Goal: Task Accomplishment & Management: Use online tool/utility

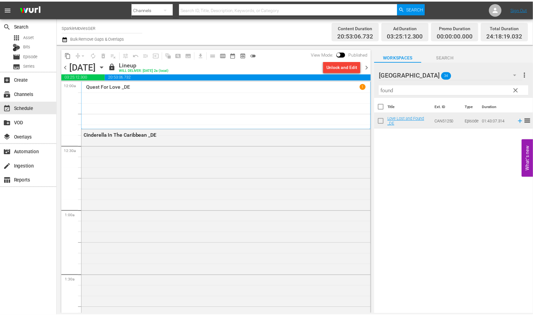
scroll to position [2967, 0]
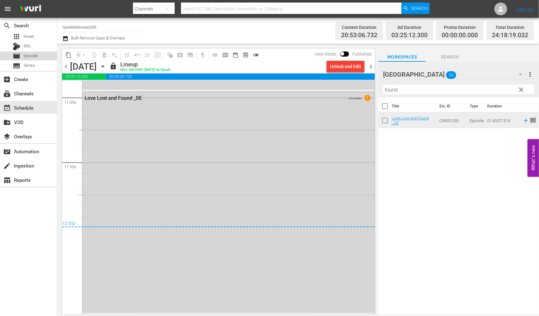
click at [38, 57] on span "Episode" at bounding box center [31, 56] width 14 height 6
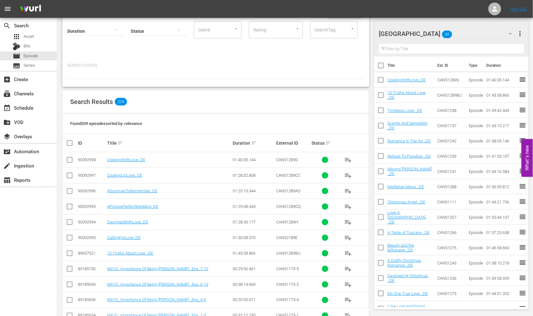
scroll to position [71, 0]
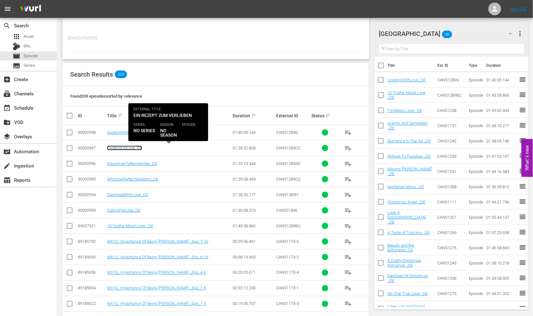
click at [118, 147] on link "CookingUpLove_DE" at bounding box center [124, 148] width 35 height 5
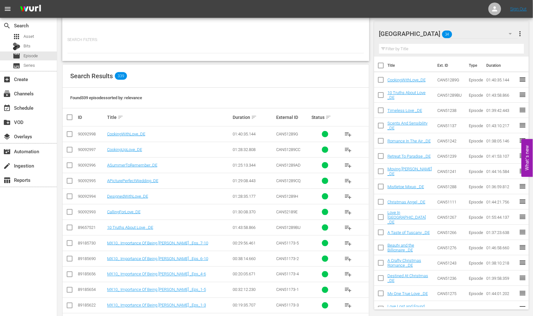
scroll to position [71, 0]
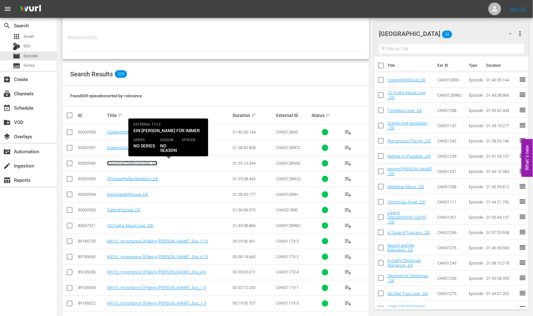
click at [128, 163] on link "ASummerToRemember_DE" at bounding box center [132, 163] width 50 height 5
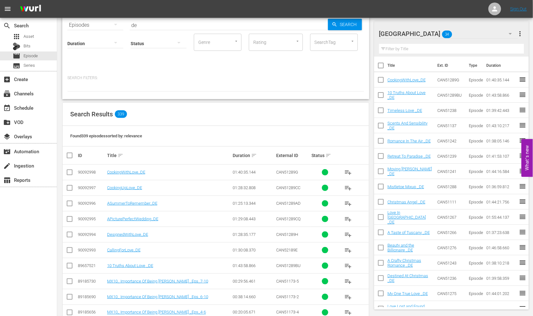
scroll to position [36, 0]
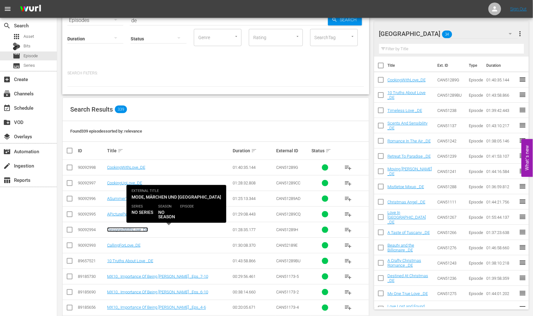
click at [122, 230] on link "DesignedWithLove_DE" at bounding box center [127, 229] width 41 height 5
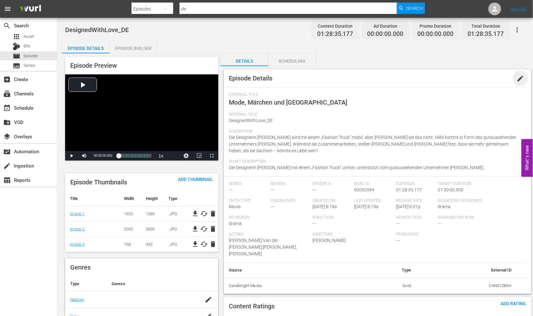
click at [521, 78] on span "edit" at bounding box center [521, 79] width 8 height 8
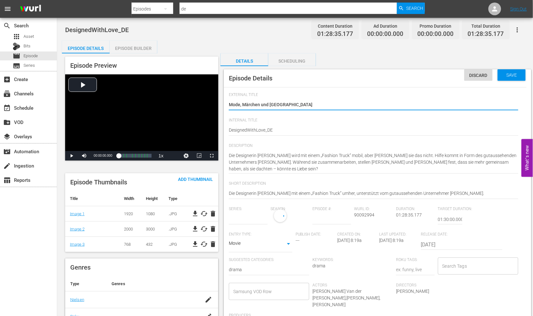
type input "No Series"
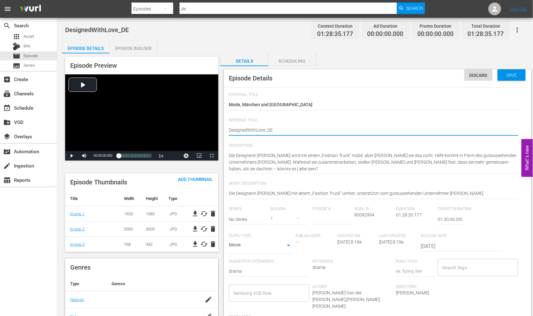
type textarea "Designed WithLove_DE"
click at [257, 129] on textarea "DesignedWithLove_DE" at bounding box center [374, 131] width 290 height 8
type textarea "Designed With Love_DE"
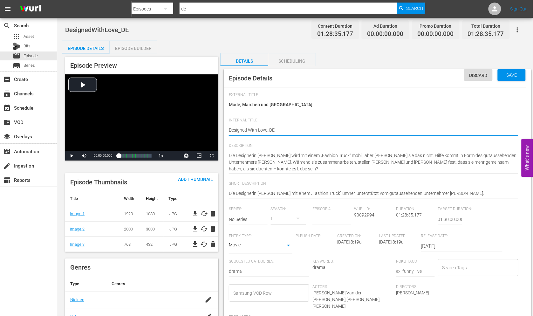
click at [267, 129] on textarea "DesignedWithLove_DE" at bounding box center [374, 131] width 290 height 8
type textarea "Designed With Love _DE"
click at [521, 77] on span "Save" at bounding box center [512, 74] width 21 height 5
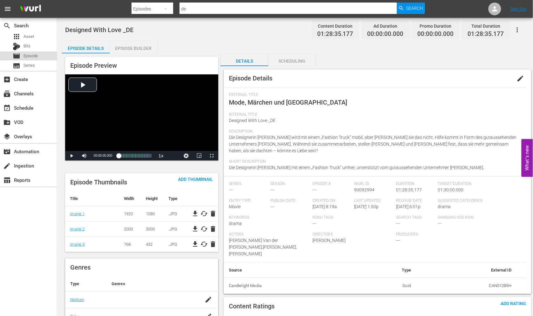
click at [26, 55] on span "Episode" at bounding box center [31, 56] width 14 height 6
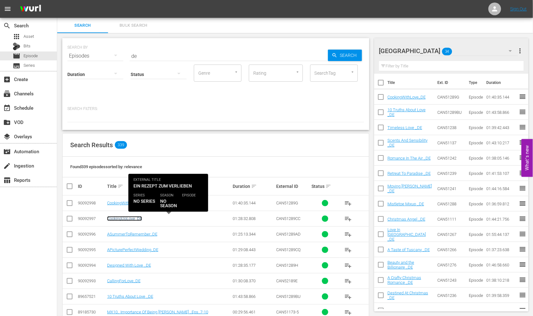
click at [120, 218] on link "CookingUpLove_DE" at bounding box center [124, 218] width 35 height 5
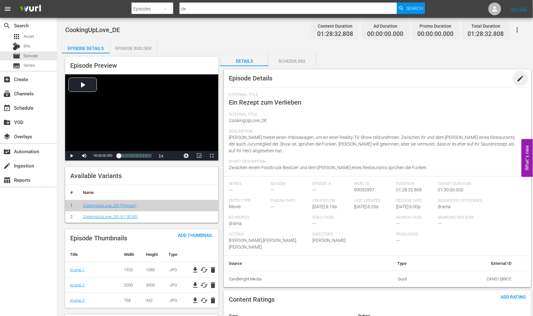
click at [520, 78] on span "edit" at bounding box center [521, 79] width 8 height 8
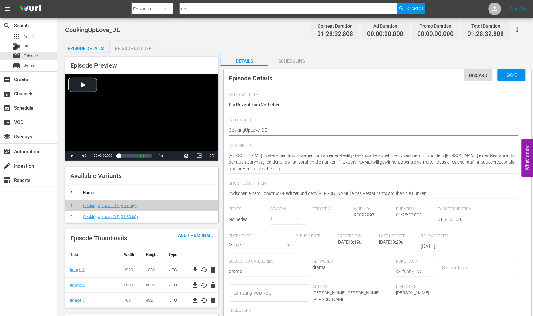
type textarea "Cooking UpLove_DE"
click at [251, 129] on textarea "CookingUpLove_DE" at bounding box center [374, 131] width 290 height 8
type textarea "Cooking Up Love_DE"
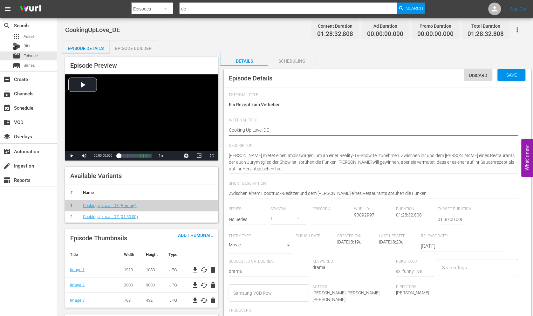
click at [261, 129] on textarea "CookingUpLove_DE" at bounding box center [374, 131] width 290 height 8
type textarea "Cooking Up Love _DE"
click at [507, 74] on span "Save" at bounding box center [512, 74] width 21 height 5
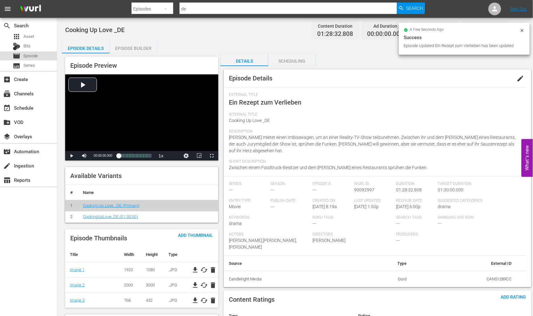
click at [28, 57] on span "Episode" at bounding box center [31, 56] width 14 height 6
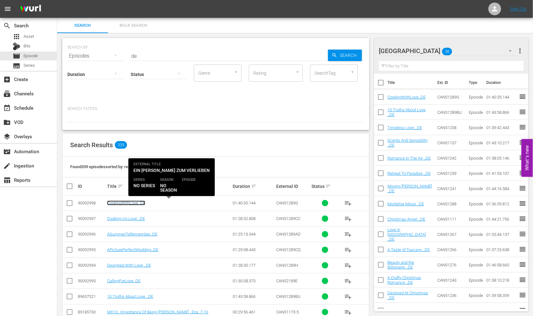
click at [125, 204] on link "CookingWithLove_DE" at bounding box center [126, 203] width 38 height 5
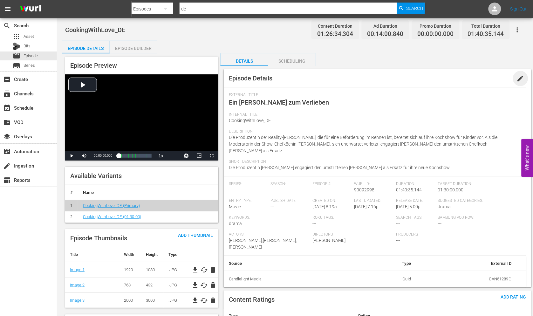
click at [520, 79] on span "edit" at bounding box center [521, 79] width 8 height 8
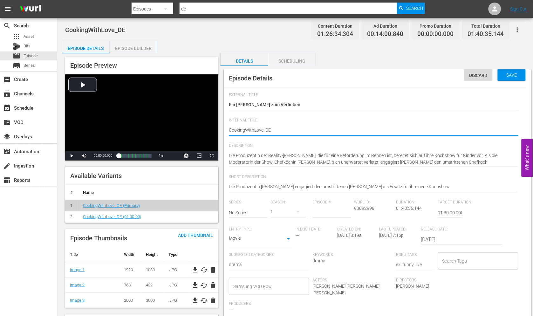
type textarea "Cooking WithLove_DE"
click at [255, 129] on textarea "CookingWithLove_DE" at bounding box center [374, 131] width 290 height 8
type textarea "Cooking With Love_DE"
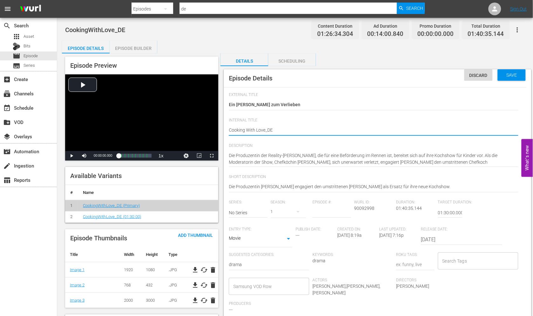
click at [265, 129] on textarea "CookingWithLove_DE" at bounding box center [374, 131] width 290 height 8
type textarea "Cooking With Love _DE"
click at [304, 127] on textarea "CookingWithLove_DE" at bounding box center [374, 131] width 290 height 8
type textarea "Cooking With Love _DE"
click at [518, 74] on span "Save" at bounding box center [512, 74] width 21 height 5
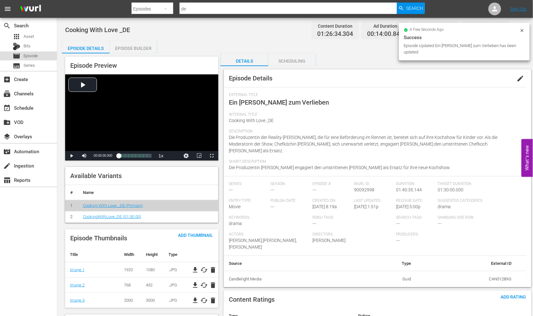
click at [30, 56] on span "Episode" at bounding box center [31, 56] width 14 height 6
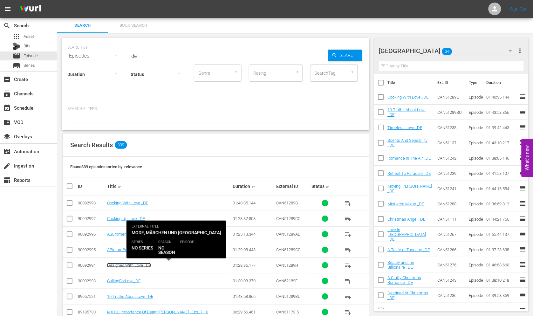
click at [116, 265] on link "Designed With Love _DE" at bounding box center [129, 265] width 44 height 5
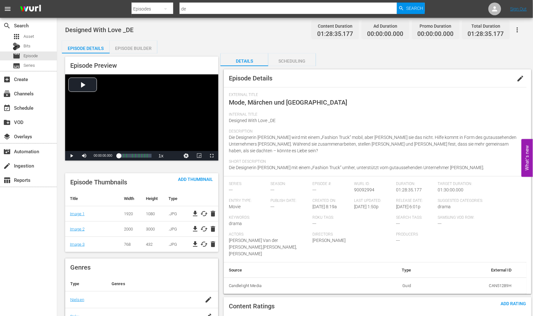
click at [131, 47] on div "Episode Builder" at bounding box center [134, 48] width 48 height 15
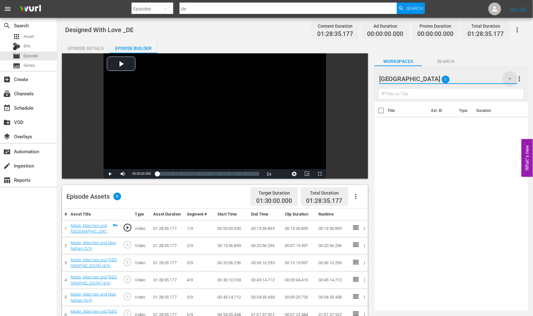
click at [509, 79] on icon "button" at bounding box center [510, 79] width 8 height 8
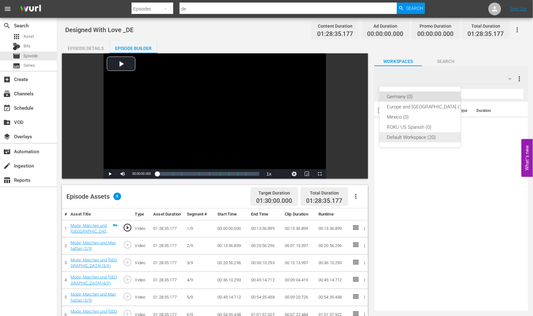
click at [407, 138] on div "Default Workspace (20)" at bounding box center [425, 137] width 77 height 10
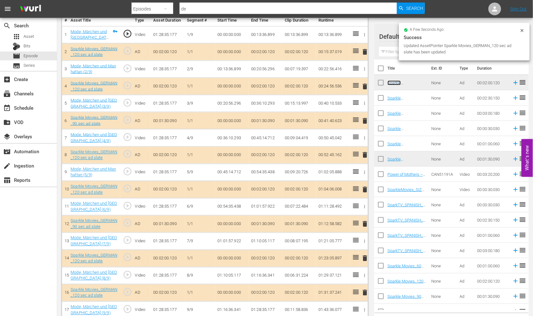
scroll to position [202, 0]
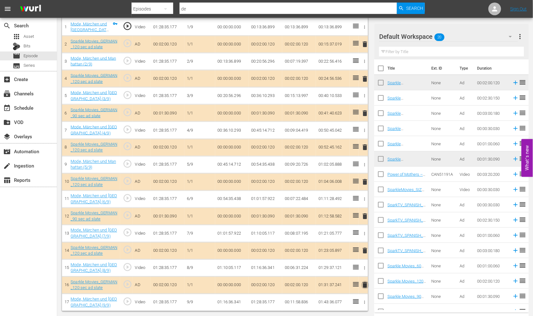
click at [365, 285] on span "delete" at bounding box center [366, 285] width 8 height 8
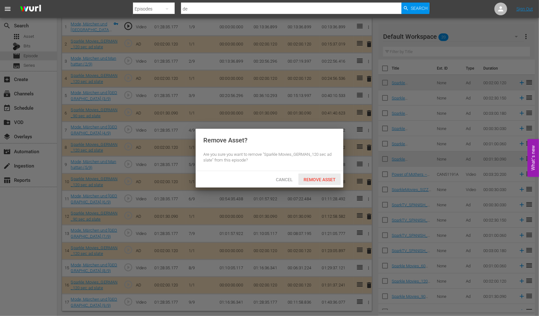
click at [319, 179] on span "Remove Asset" at bounding box center [319, 179] width 42 height 5
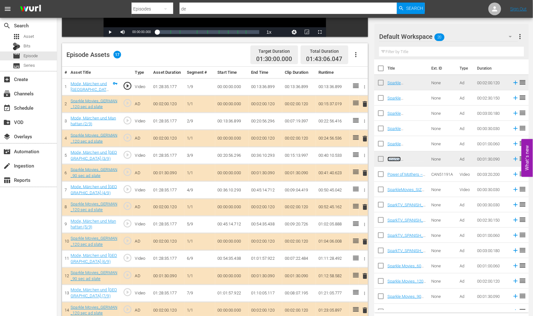
scroll to position [0, 0]
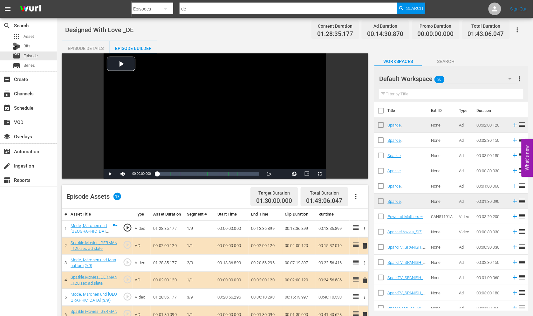
click at [517, 24] on button "button" at bounding box center [517, 29] width 15 height 15
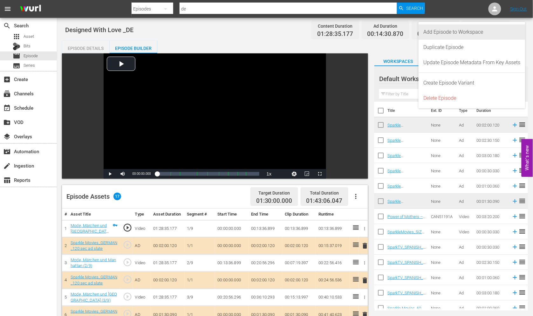
click at [472, 32] on div "Add Episode to Workspace" at bounding box center [472, 31] width 97 height 15
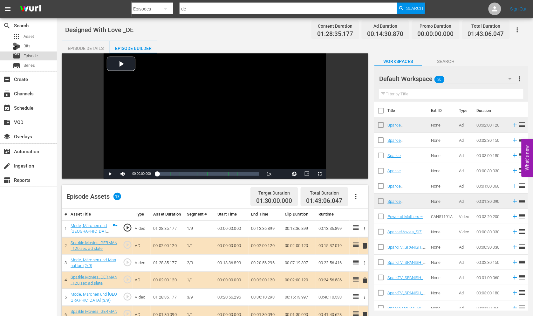
click at [28, 55] on span "Episode" at bounding box center [31, 56] width 14 height 6
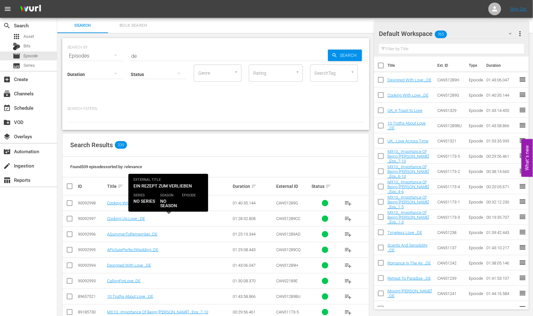
scroll to position [71, 0]
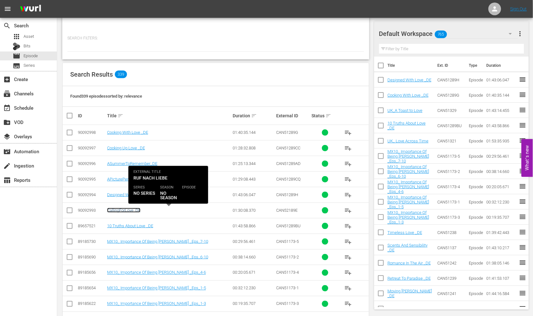
click at [124, 210] on link "CallingForLove_DE" at bounding box center [123, 210] width 33 height 5
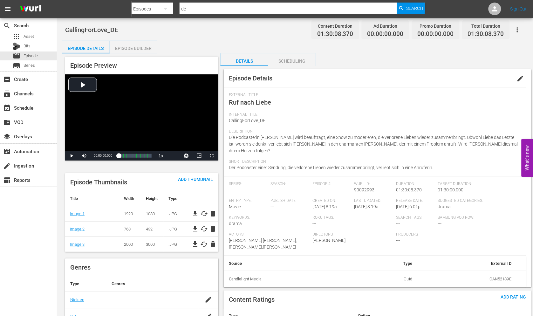
click at [521, 77] on span "edit" at bounding box center [521, 79] width 8 height 8
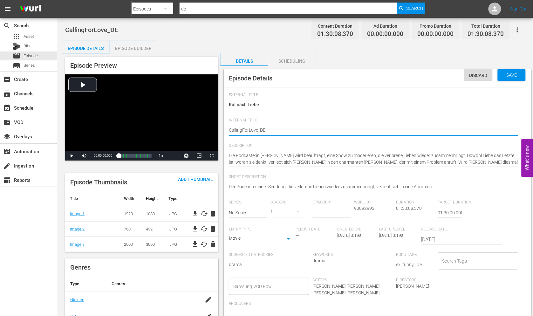
type textarea "Calling ForLove_DE"
click at [250, 128] on textarea "CallingForLove_DE" at bounding box center [374, 131] width 290 height 8
type textarea "Calling For Love_DE"
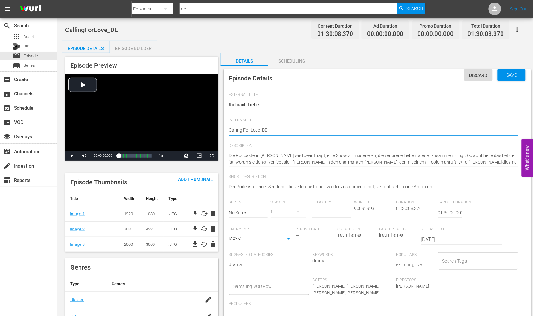
click at [260, 128] on textarea "CallingForLove_DE" at bounding box center [374, 131] width 290 height 8
type textarea "Calling For Love _DE"
click at [296, 128] on textarea "CallingForLove_DE" at bounding box center [374, 131] width 290 height 8
type textarea "Calling For Love _DE"
click at [516, 72] on span "Save" at bounding box center [512, 74] width 21 height 5
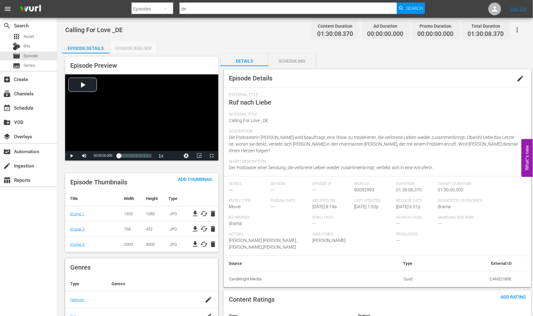
click at [133, 48] on div "Episode Builder" at bounding box center [134, 48] width 48 height 15
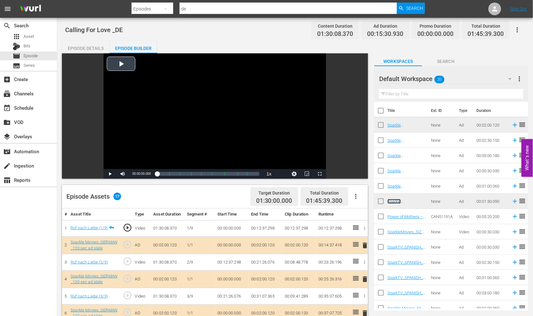
scroll to position [141, 0]
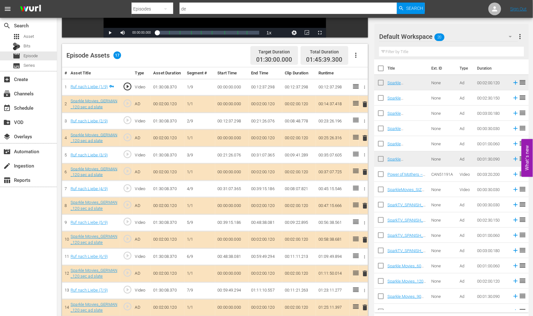
click at [364, 204] on span "delete" at bounding box center [366, 206] width 8 height 8
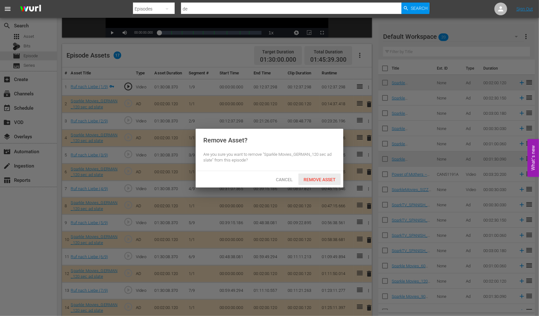
click at [322, 179] on span "Remove Asset" at bounding box center [319, 179] width 42 height 5
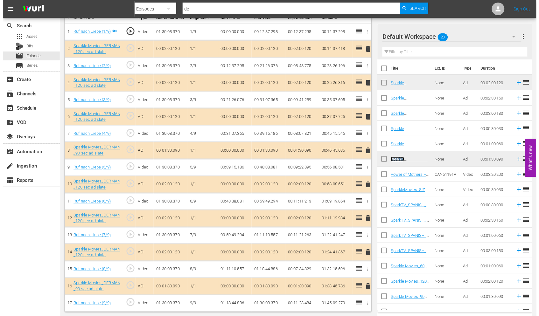
scroll to position [0, 0]
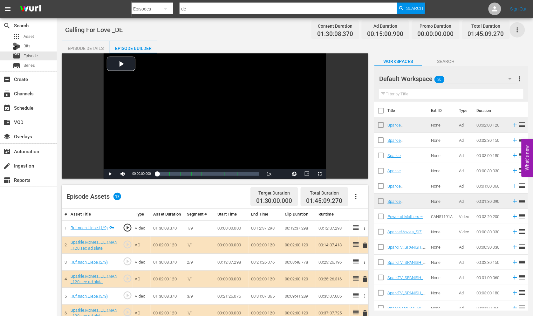
click at [517, 27] on icon "button" at bounding box center [518, 30] width 8 height 8
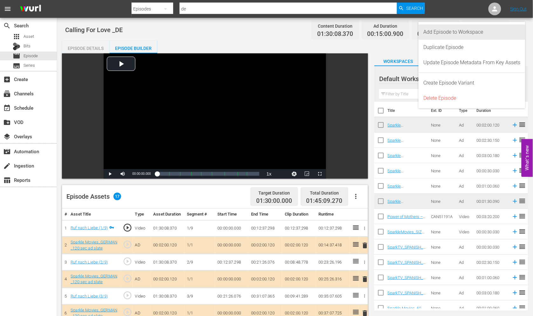
click at [465, 32] on div "Add Episode to Workspace" at bounding box center [472, 31] width 97 height 15
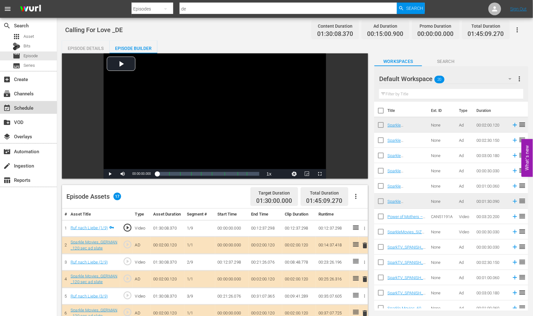
click at [26, 106] on div "event_available Schedule" at bounding box center [18, 107] width 36 height 6
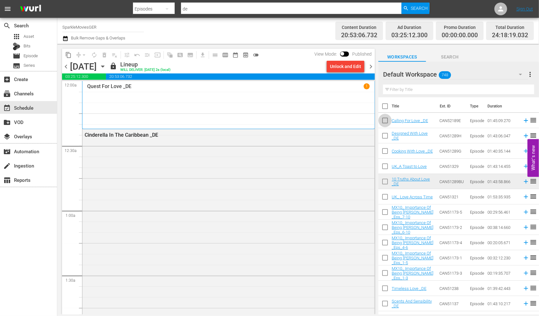
click at [385, 121] on input "checkbox" at bounding box center [384, 121] width 13 height 13
checkbox input "true"
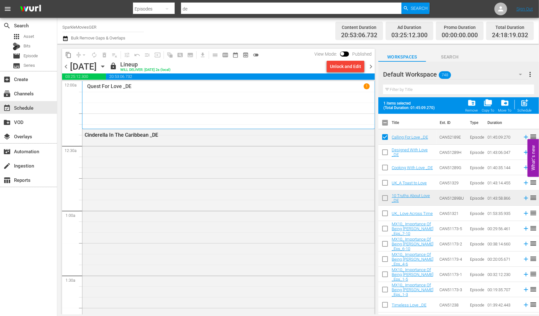
click at [384, 152] on input "checkbox" at bounding box center [384, 153] width 13 height 13
checkbox input "true"
click at [385, 170] on input "checkbox" at bounding box center [384, 168] width 13 height 13
checkbox input "true"
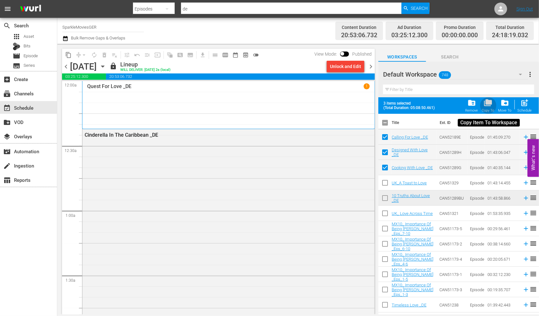
click at [492, 104] on span "folder_copy" at bounding box center [488, 103] width 9 height 9
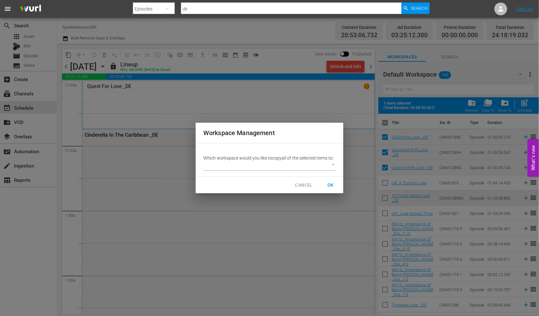
click at [332, 165] on body "menu Search By Episodes Search ID, Title, Description, Keywords, or Category de…" at bounding box center [269, 158] width 539 height 316
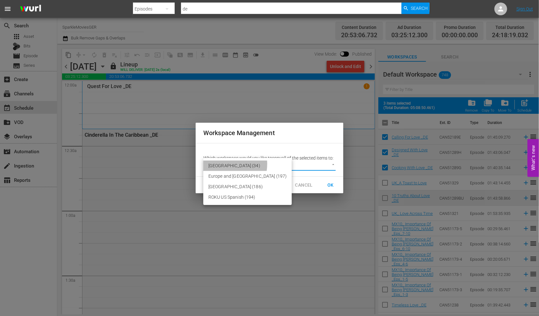
click at [221, 165] on li "[GEOGRAPHIC_DATA] (34)" at bounding box center [247, 166] width 88 height 10
type input "3600"
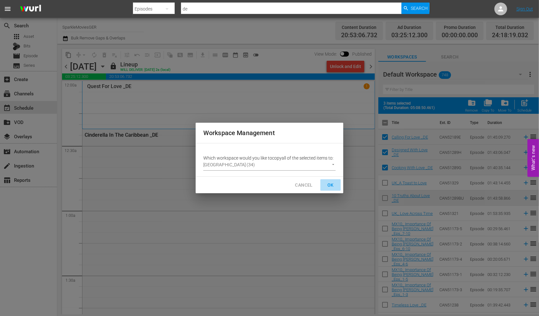
click at [332, 183] on span "OK" at bounding box center [330, 185] width 10 height 8
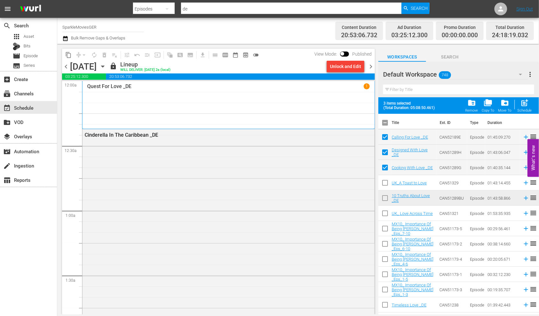
click at [487, 71] on div "Default Workspace 748" at bounding box center [455, 74] width 145 height 18
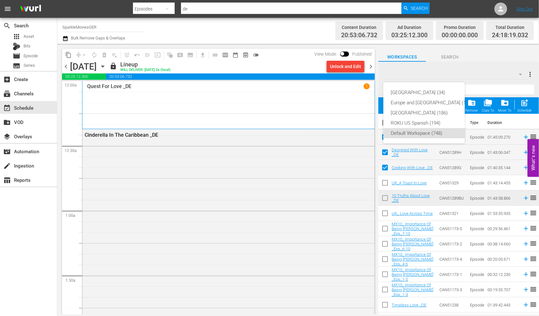
click at [488, 76] on div "[GEOGRAPHIC_DATA] (34) [GEOGRAPHIC_DATA] and [GEOGRAPHIC_DATA] (197) [GEOGRAPHI…" at bounding box center [269, 158] width 539 height 316
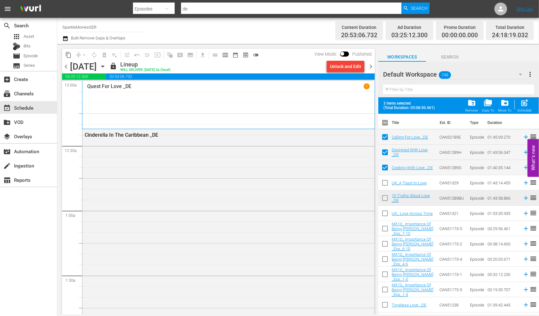
click at [108, 67] on div "[DATE] [DATE]" at bounding box center [89, 66] width 38 height 10
click at [106, 64] on icon "button" at bounding box center [102, 66] width 7 height 7
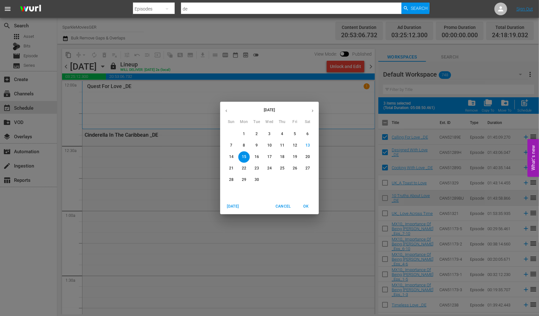
click at [258, 157] on p "16" at bounding box center [256, 156] width 4 height 5
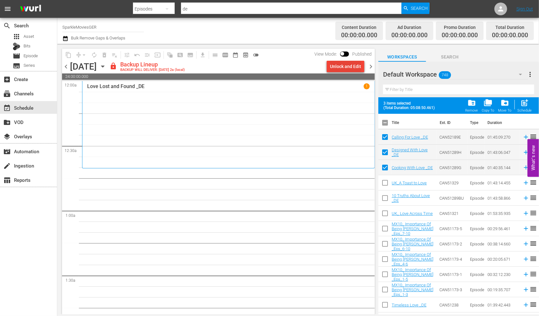
click at [339, 66] on div "Unlock and Edit" at bounding box center [345, 66] width 31 height 11
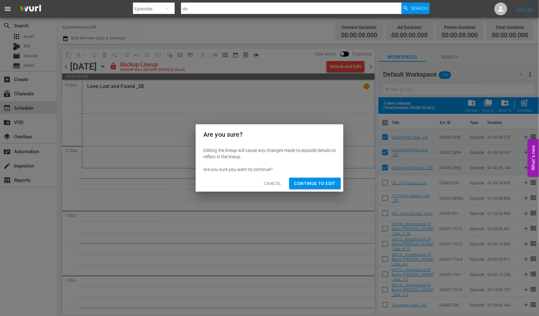
drag, startPoint x: 310, startPoint y: 183, endPoint x: 315, endPoint y: 181, distance: 5.3
click at [311, 183] on span "Continue to Edit" at bounding box center [314, 184] width 41 height 8
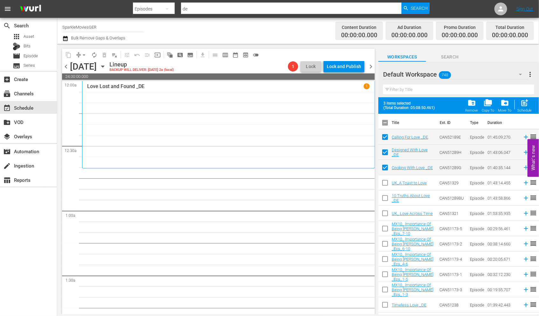
click at [403, 90] on input "text" at bounding box center [458, 90] width 151 height 10
click at [520, 74] on icon "button" at bounding box center [520, 75] width 3 height 2
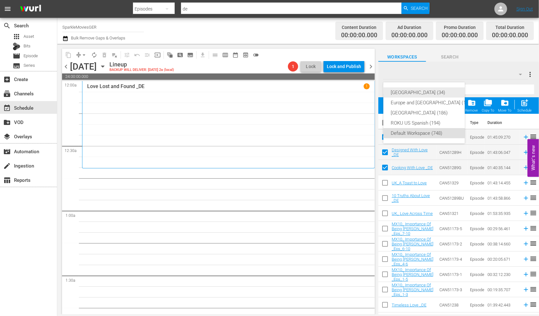
click at [404, 92] on div "[GEOGRAPHIC_DATA] (34)" at bounding box center [432, 92] width 82 height 10
checkbox input "false"
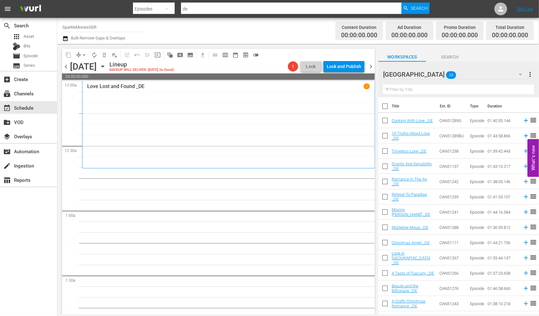
click at [519, 74] on icon "button" at bounding box center [520, 75] width 3 height 2
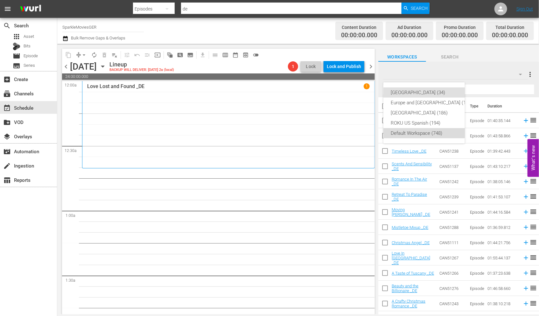
click at [401, 132] on div "Default Workspace (748)" at bounding box center [432, 133] width 82 height 10
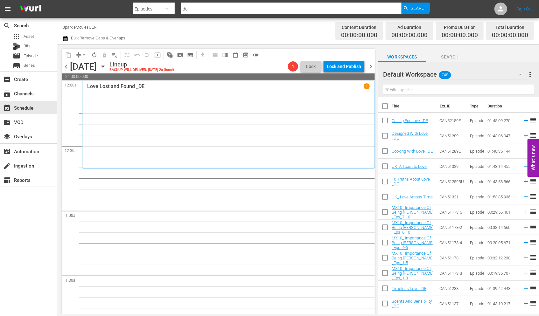
click at [520, 75] on icon "button" at bounding box center [520, 75] width 3 height 2
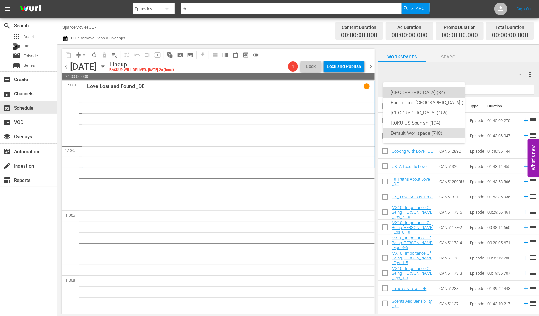
click at [396, 93] on div "[GEOGRAPHIC_DATA] (34)" at bounding box center [432, 92] width 82 height 10
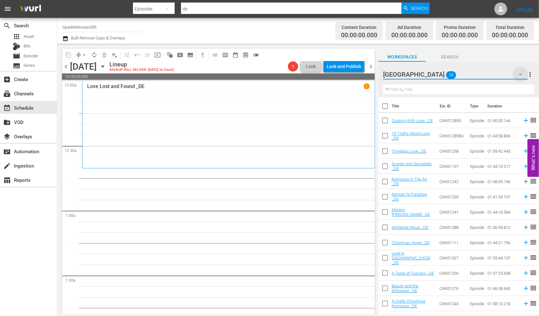
click at [520, 74] on icon "button" at bounding box center [520, 75] width 8 height 8
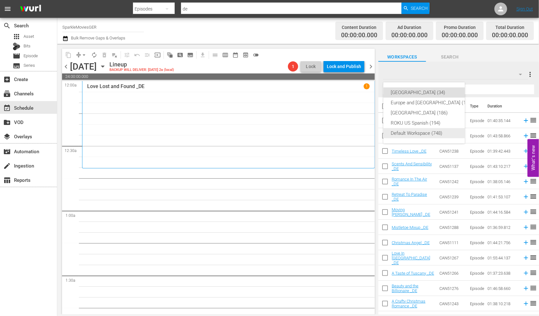
click at [410, 132] on div "Default Workspace (748)" at bounding box center [432, 133] width 82 height 10
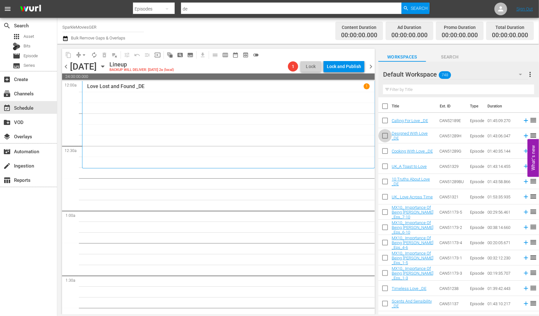
click at [383, 137] on input "checkbox" at bounding box center [384, 136] width 13 height 13
checkbox input "true"
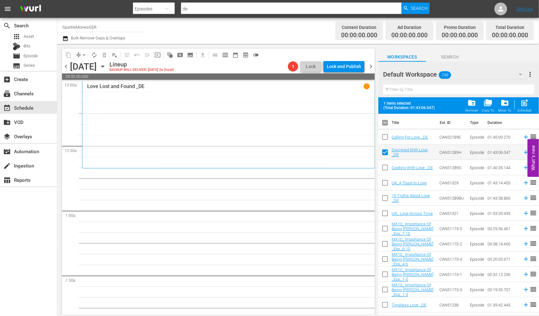
click at [385, 136] on input "checkbox" at bounding box center [384, 138] width 13 height 13
checkbox input "true"
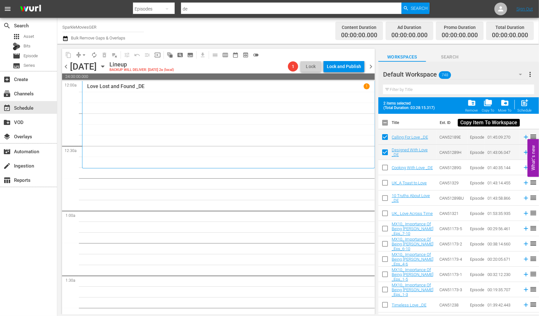
click at [487, 101] on span "folder_copy" at bounding box center [488, 103] width 9 height 9
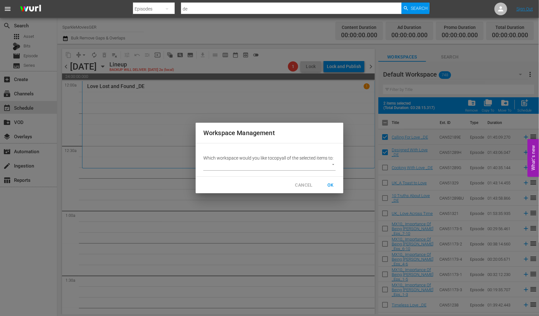
click at [334, 162] on body "menu Search By Episodes Search ID, Title, Description, Keywords, or Category de…" at bounding box center [269, 158] width 539 height 316
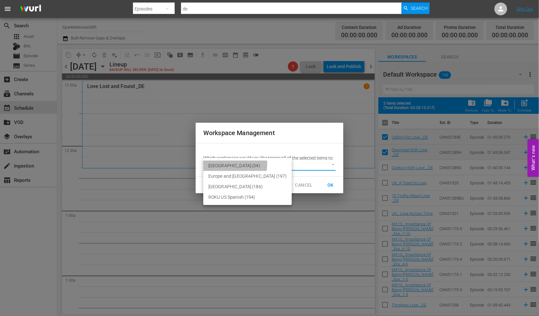
click at [213, 163] on li "[GEOGRAPHIC_DATA] (34)" at bounding box center [247, 166] width 88 height 10
type input "3600"
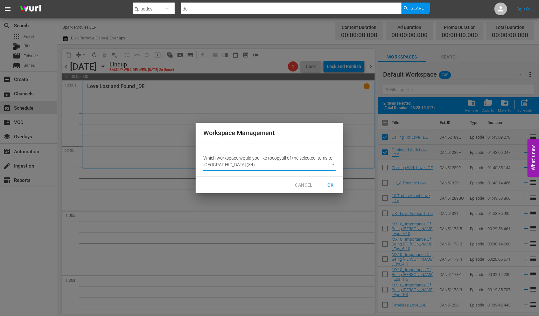
click at [329, 185] on span "OK" at bounding box center [330, 185] width 10 height 8
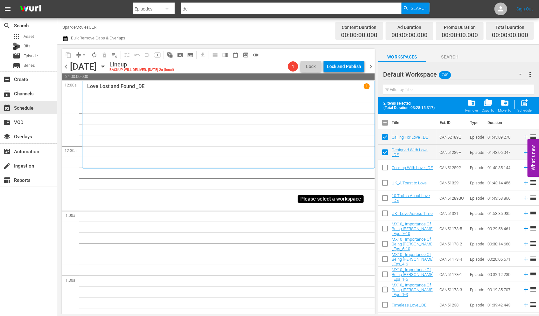
checkbox input "false"
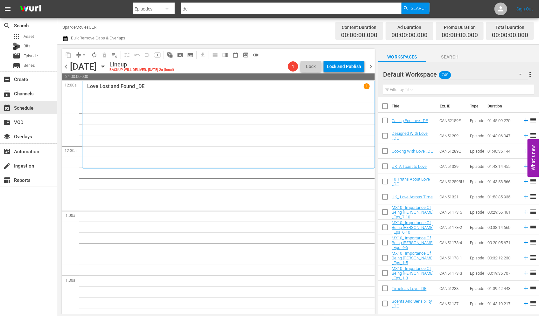
click at [520, 75] on icon "button" at bounding box center [520, 75] width 8 height 8
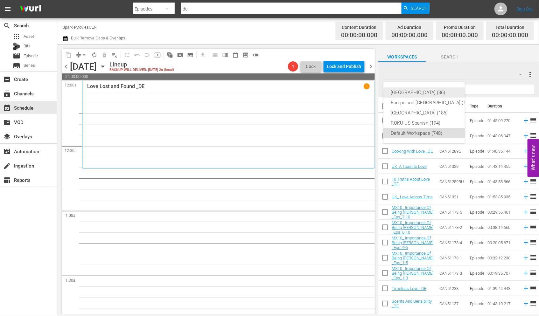
click at [405, 93] on div "[GEOGRAPHIC_DATA] (36)" at bounding box center [432, 92] width 82 height 10
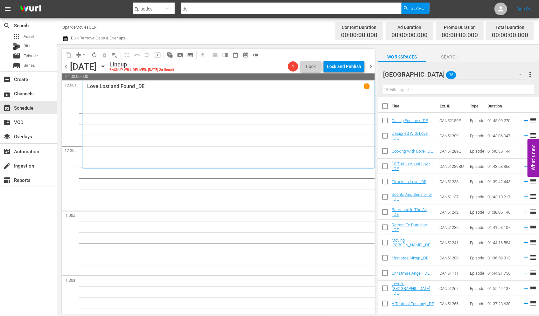
click at [403, 91] on input "text" at bounding box center [458, 90] width 151 height 10
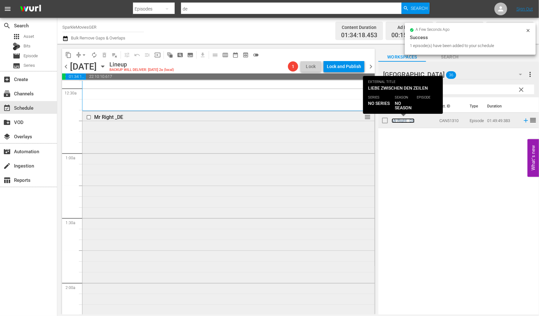
scroll to position [176, 0]
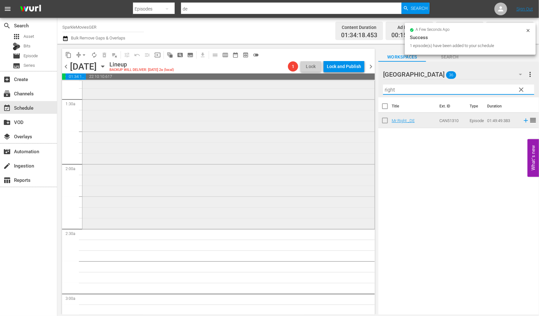
drag, startPoint x: 403, startPoint y: 92, endPoint x: 343, endPoint y: 89, distance: 59.5
click at [344, 89] on div "content_copy compress arrow_drop_down autorenew_outlined delete_forever_outline…" at bounding box center [297, 179] width 481 height 271
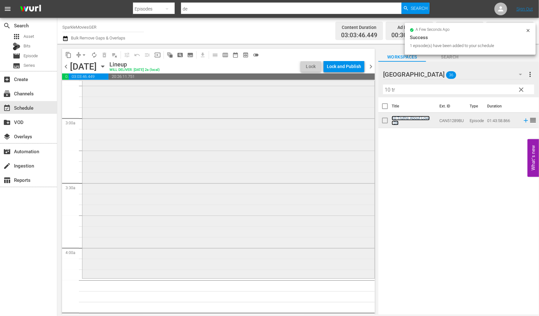
scroll to position [353, 0]
drag, startPoint x: 383, startPoint y: 91, endPoint x: 375, endPoint y: 91, distance: 7.7
click at [375, 91] on div "content_copy compress arrow_drop_down autorenew_outlined delete_forever_outline…" at bounding box center [297, 179] width 481 height 271
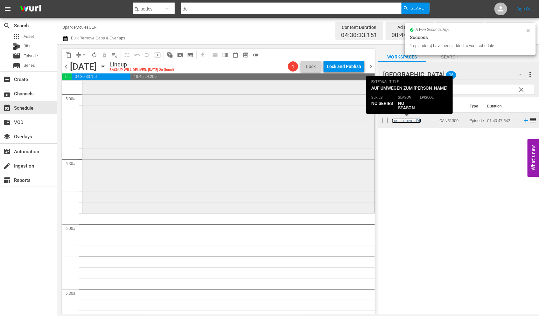
scroll to position [636, 0]
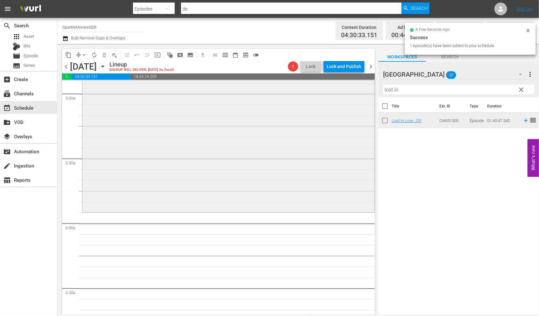
drag, startPoint x: 408, startPoint y: 91, endPoint x: 357, endPoint y: 91, distance: 51.2
click at [358, 91] on div "content_copy compress arrow_drop_down autorenew_outlined delete_forever_outline…" at bounding box center [297, 179] width 481 height 271
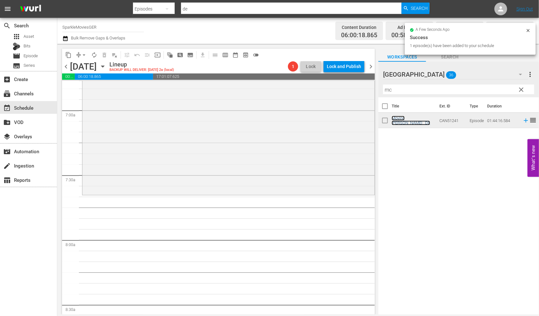
scroll to position [918, 0]
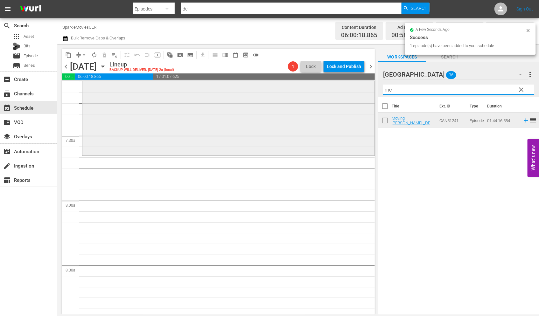
drag, startPoint x: 403, startPoint y: 90, endPoint x: 326, endPoint y: 93, distance: 77.0
click at [326, 93] on div "content_copy compress arrow_drop_down autorenew_outlined delete_forever_outline…" at bounding box center [297, 179] width 481 height 271
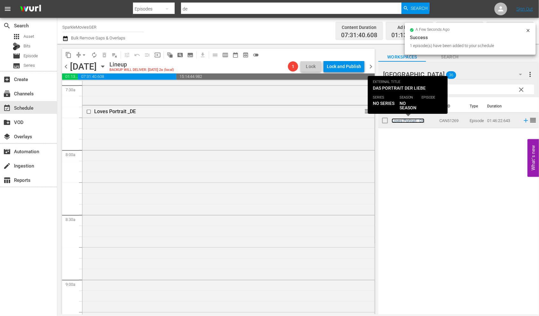
scroll to position [1060, 0]
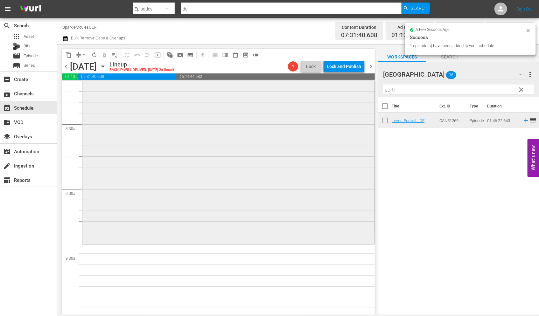
drag, startPoint x: 400, startPoint y: 90, endPoint x: 352, endPoint y: 92, distance: 48.4
click at [354, 90] on div "content_copy compress arrow_drop_down autorenew_outlined delete_forever_outline…" at bounding box center [297, 179] width 481 height 271
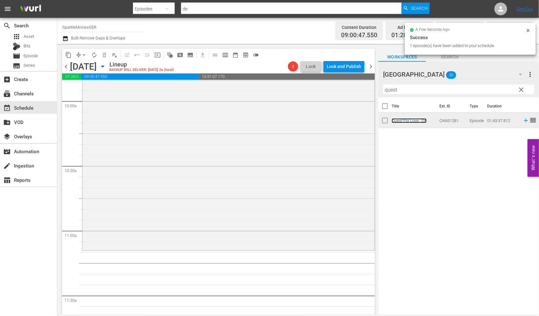
scroll to position [1342, 0]
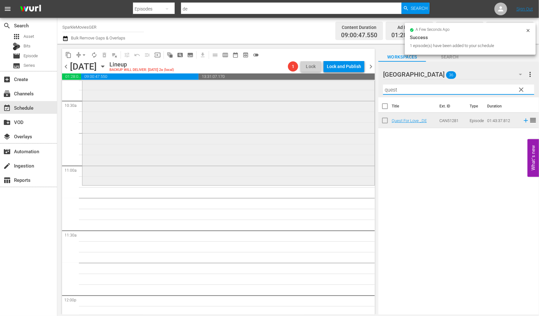
drag, startPoint x: 411, startPoint y: 93, endPoint x: 332, endPoint y: 91, distance: 79.8
click at [334, 91] on div "content_copy compress arrow_drop_down autorenew_outlined delete_forever_outline…" at bounding box center [297, 179] width 481 height 271
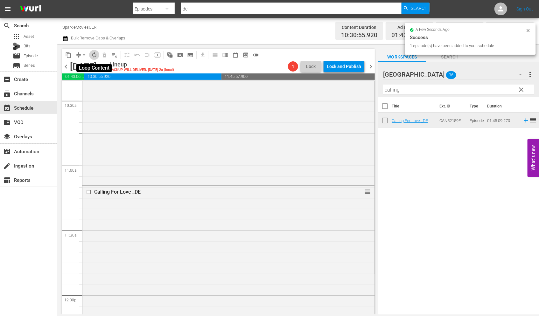
click at [93, 55] on span "autorenew_outlined" at bounding box center [94, 55] width 6 height 6
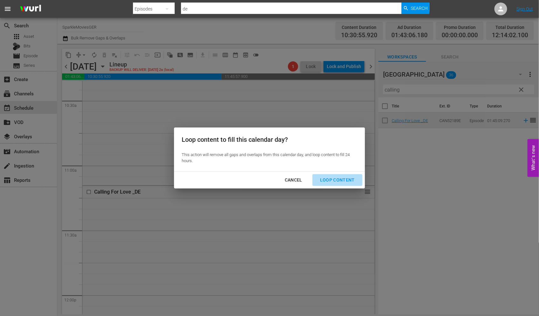
drag, startPoint x: 344, startPoint y: 178, endPoint x: 347, endPoint y: 180, distance: 3.6
click at [344, 178] on div "Loop Content" at bounding box center [337, 180] width 45 height 8
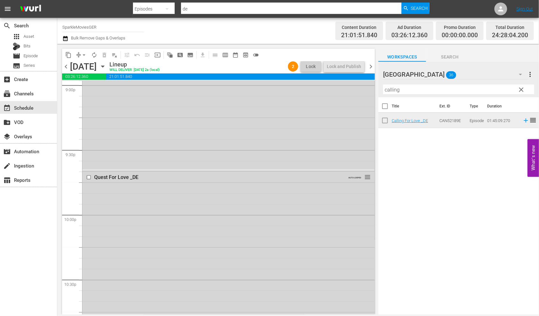
scroll to position [2932, 0]
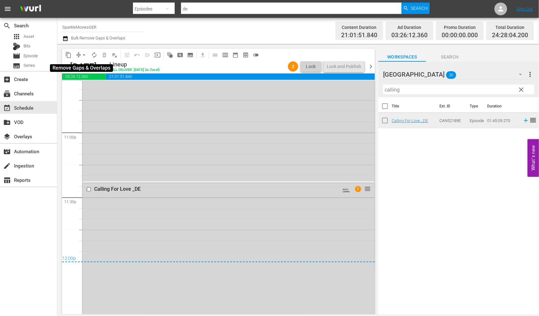
click at [83, 56] on span "arrow_drop_down" at bounding box center [84, 55] width 6 height 6
click at [88, 88] on li "Align to End of Previous Day" at bounding box center [84, 88] width 67 height 10
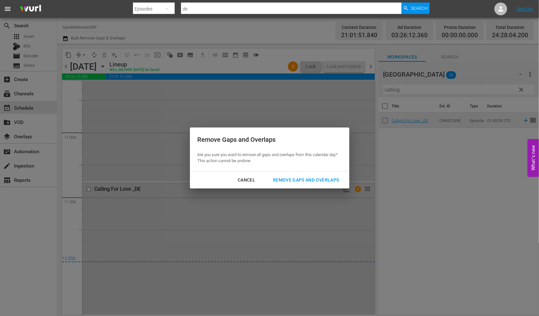
click at [315, 180] on div "Remove Gaps and Overlaps" at bounding box center [306, 180] width 76 height 8
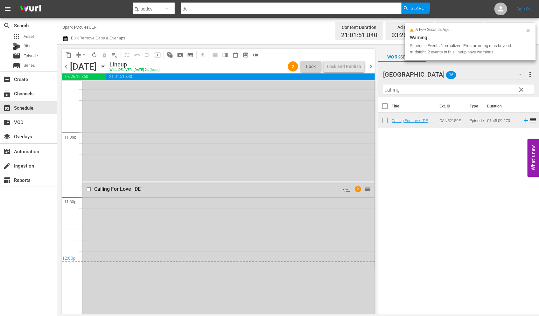
click at [106, 64] on icon "button" at bounding box center [102, 66] width 7 height 7
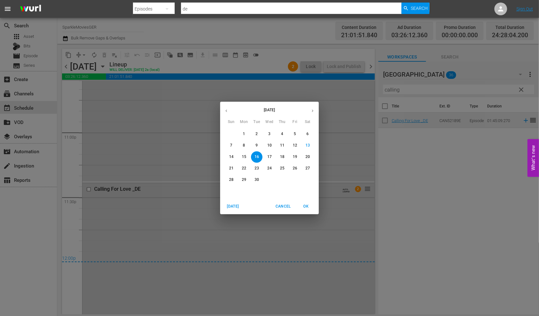
click at [271, 156] on p "17" at bounding box center [269, 156] width 4 height 5
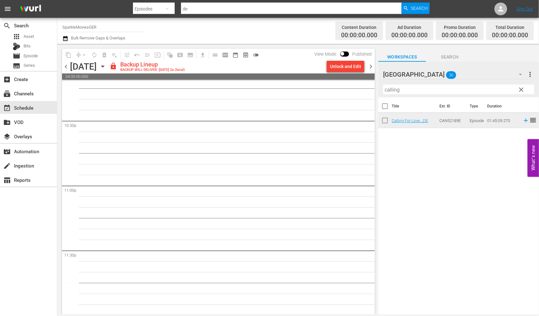
scroll to position [2880, 0]
click at [347, 66] on div "Unlock and Edit" at bounding box center [345, 66] width 31 height 11
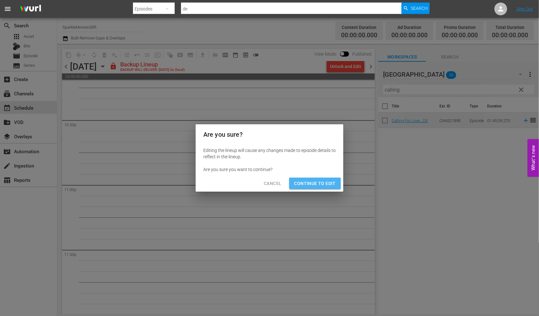
drag, startPoint x: 321, startPoint y: 182, endPoint x: 325, endPoint y: 185, distance: 5.4
click at [321, 182] on span "Continue to Edit" at bounding box center [314, 184] width 41 height 8
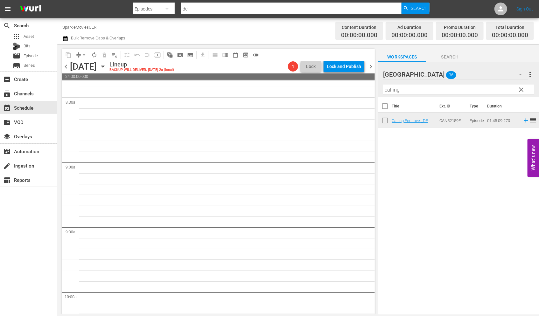
scroll to position [0, 0]
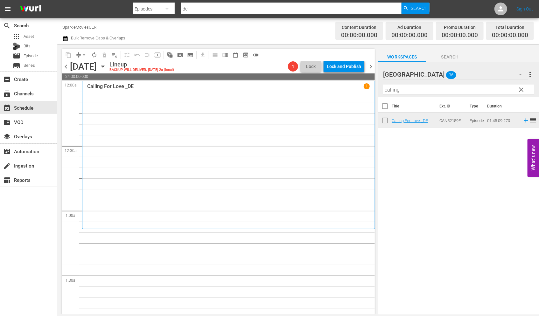
drag, startPoint x: 407, startPoint y: 93, endPoint x: 308, endPoint y: 87, distance: 99.7
click at [308, 87] on div "content_copy compress arrow_drop_down autorenew_outlined delete_forever_outline…" at bounding box center [297, 179] width 481 height 271
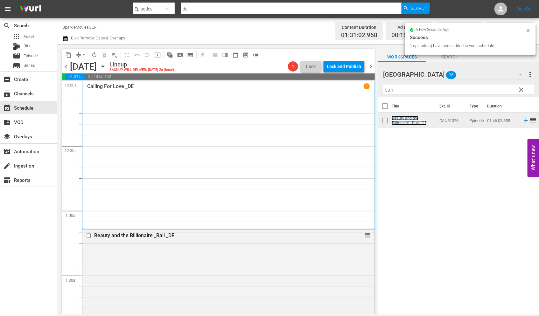
scroll to position [247, 0]
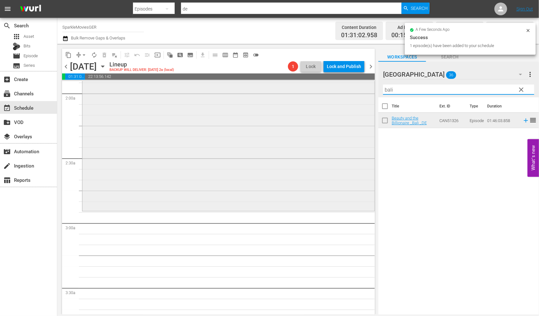
drag, startPoint x: 385, startPoint y: 86, endPoint x: 363, endPoint y: 85, distance: 22.6
click at [363, 85] on div "content_copy compress arrow_drop_down autorenew_outlined delete_forever_outline…" at bounding box center [297, 179] width 481 height 271
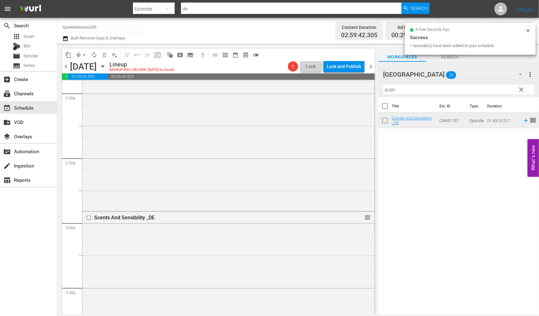
drag, startPoint x: 405, startPoint y: 118, endPoint x: 314, endPoint y: 169, distance: 104.2
click at [246, 129] on div "Beauty and the Billionaire _Bali _DE reorder" at bounding box center [228, 96] width 292 height 227
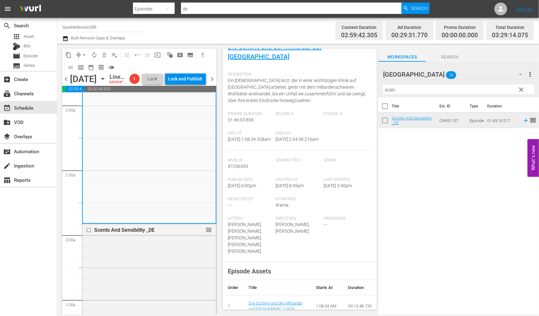
scroll to position [0, 0]
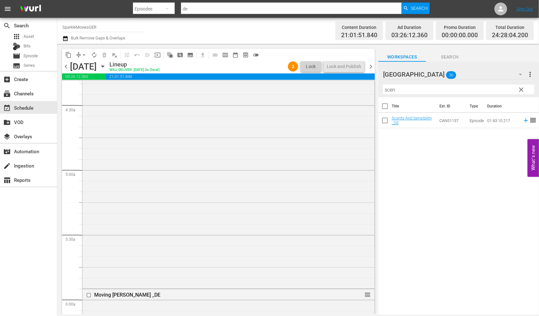
scroll to position [576, 0]
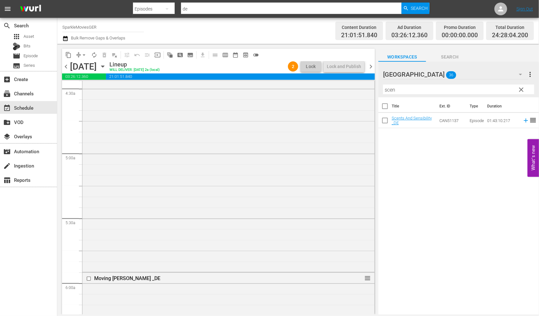
click at [104, 66] on icon "button" at bounding box center [102, 67] width 3 height 2
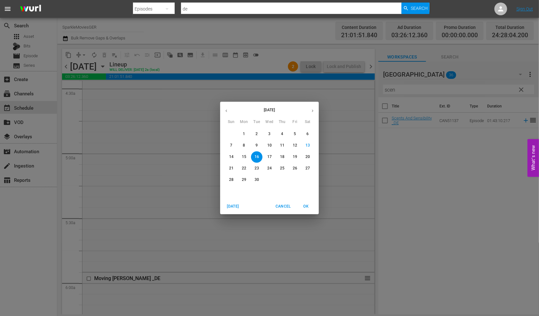
click at [271, 157] on p "17" at bounding box center [269, 156] width 4 height 5
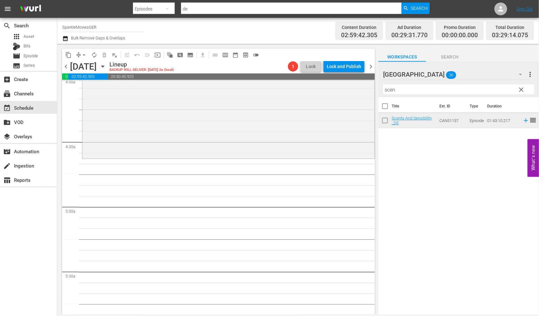
scroll to position [530, 0]
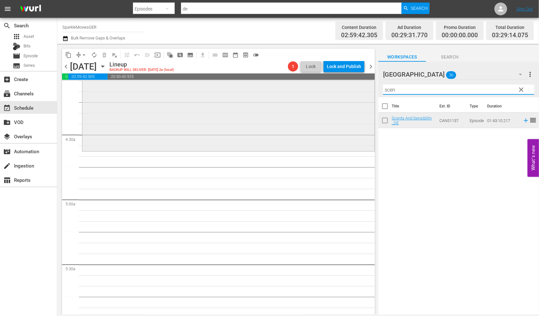
drag, startPoint x: 379, startPoint y: 88, endPoint x: 353, endPoint y: 86, distance: 26.2
click at [353, 86] on div "content_copy compress arrow_drop_down autorenew_outlined delete_forever_outline…" at bounding box center [297, 179] width 481 height 271
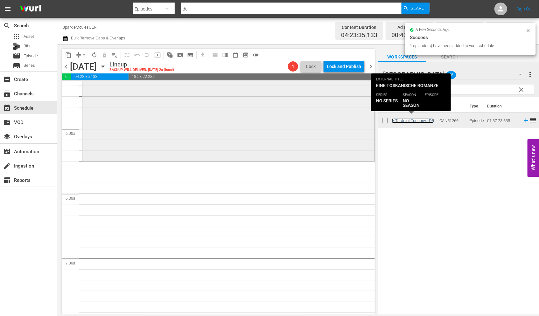
scroll to position [742, 0]
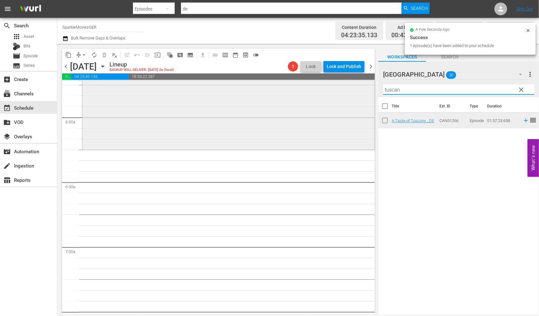
drag, startPoint x: 396, startPoint y: 90, endPoint x: 331, endPoint y: 94, distance: 65.4
click at [331, 94] on div "content_copy compress arrow_drop_down autorenew_outlined delete_forever_outline…" at bounding box center [297, 179] width 481 height 271
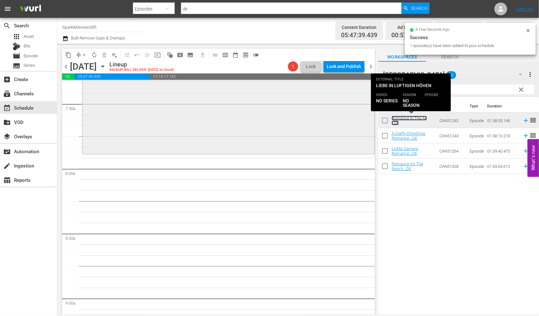
scroll to position [954, 0]
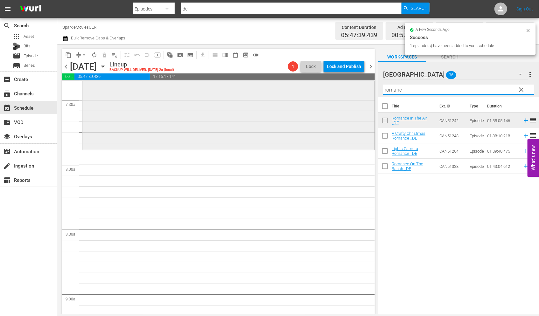
drag, startPoint x: 408, startPoint y: 90, endPoint x: 336, endPoint y: 93, distance: 72.5
click at [336, 93] on div "content_copy compress arrow_drop_down autorenew_outlined delete_forever_outline…" at bounding box center [297, 179] width 481 height 271
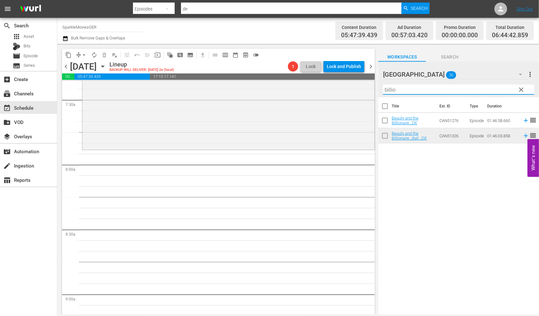
click at [403, 183] on div "Title Ext. ID Type Duration Beauty and the Billionaire _DE CAN51276 Episode 01:…" at bounding box center [458, 206] width 161 height 218
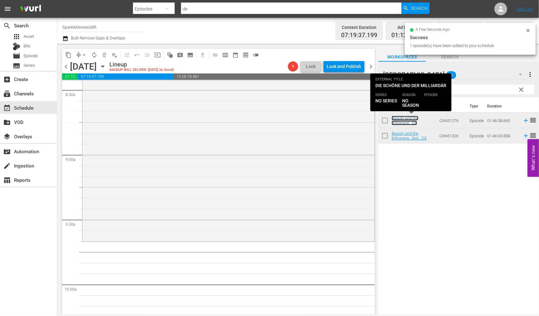
scroll to position [1095, 0]
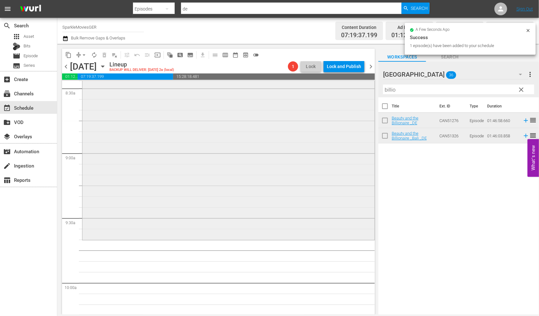
drag, startPoint x: 413, startPoint y: 94, endPoint x: 365, endPoint y: 90, distance: 47.8
click at [365, 90] on div "content_copy compress arrow_drop_down autorenew_outlined delete_forever_outline…" at bounding box center [297, 179] width 481 height 271
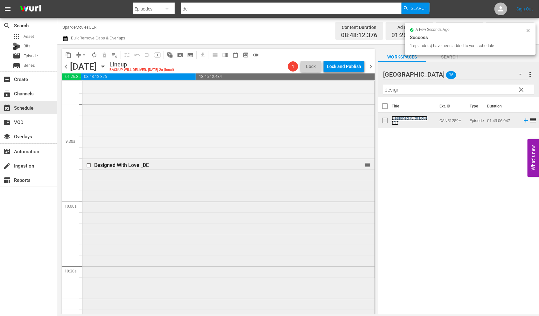
scroll to position [1307, 0]
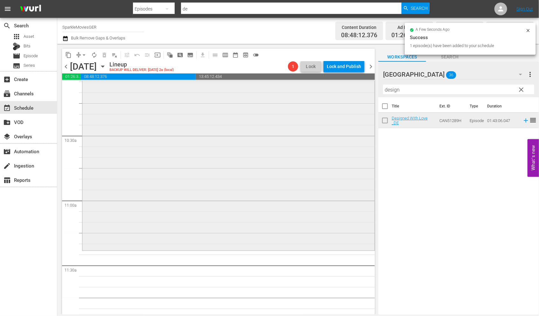
drag, startPoint x: 402, startPoint y: 92, endPoint x: 357, endPoint y: 93, distance: 45.2
click at [355, 93] on div "content_copy compress arrow_drop_down autorenew_outlined delete_forever_outline…" at bounding box center [297, 179] width 481 height 271
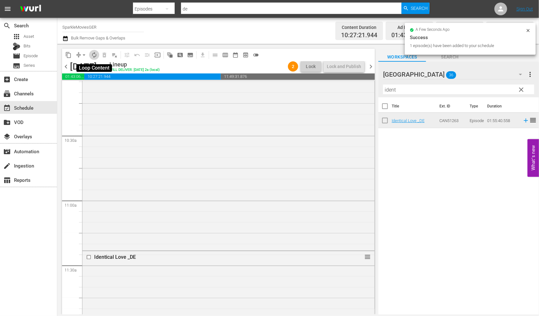
click at [94, 57] on span "autorenew_outlined" at bounding box center [94, 55] width 6 height 6
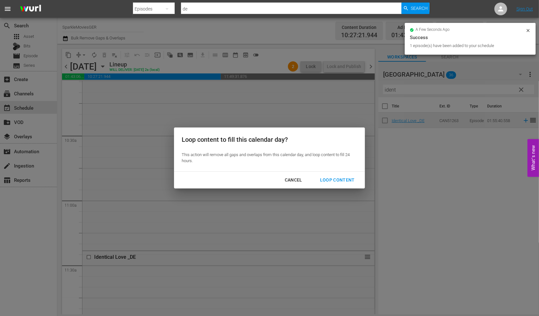
drag, startPoint x: 334, startPoint y: 179, endPoint x: 355, endPoint y: 186, distance: 22.2
click at [334, 179] on div "Loop Content" at bounding box center [337, 180] width 45 height 8
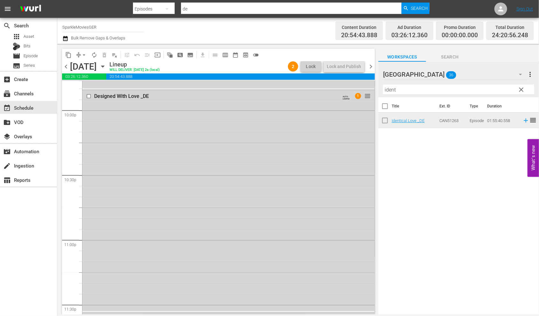
scroll to position [3003, 0]
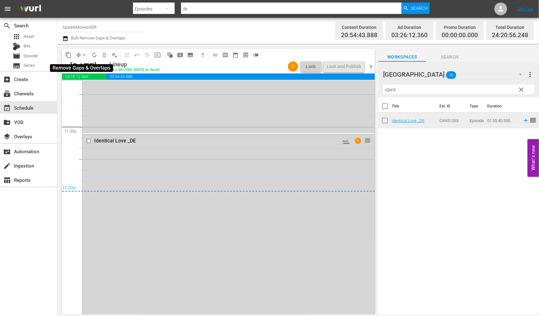
click at [82, 55] on span "arrow_drop_down" at bounding box center [84, 55] width 6 height 6
click at [99, 91] on li "Align to End of Previous Day" at bounding box center [84, 88] width 67 height 10
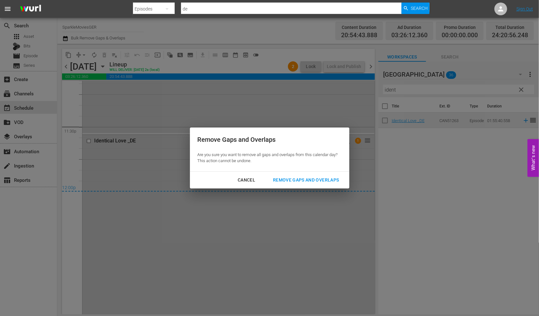
click at [309, 181] on div "Remove Gaps and Overlaps" at bounding box center [306, 180] width 76 height 8
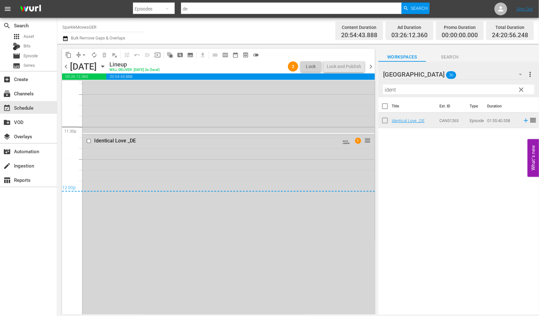
click at [104, 66] on icon "button" at bounding box center [102, 67] width 3 height 2
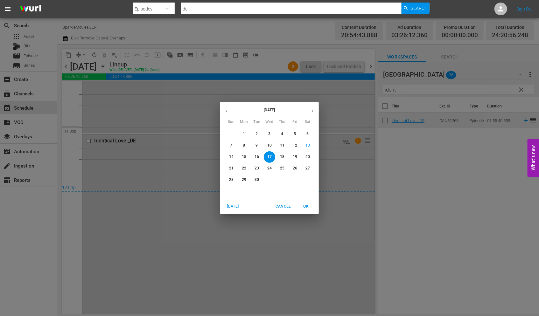
click at [281, 157] on p "18" at bounding box center [282, 156] width 4 height 5
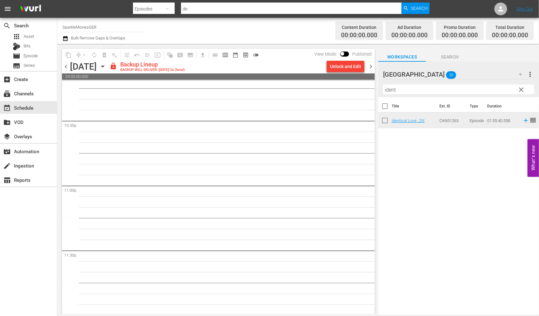
scroll to position [2880, 0]
click at [344, 65] on div "Unlock and Edit" at bounding box center [345, 66] width 31 height 11
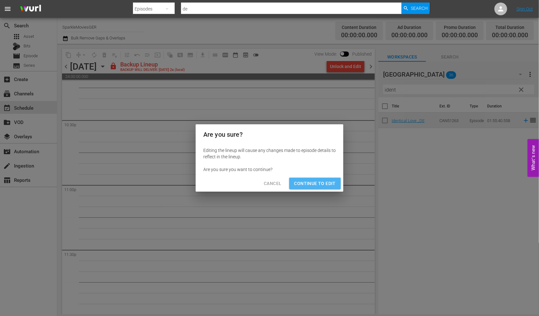
drag, startPoint x: 322, startPoint y: 181, endPoint x: 329, endPoint y: 188, distance: 9.5
click at [322, 181] on span "Continue to Edit" at bounding box center [314, 184] width 41 height 8
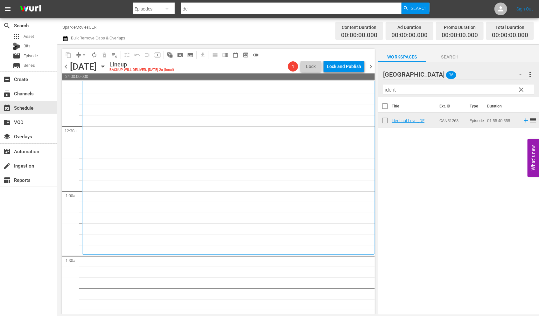
scroll to position [0, 0]
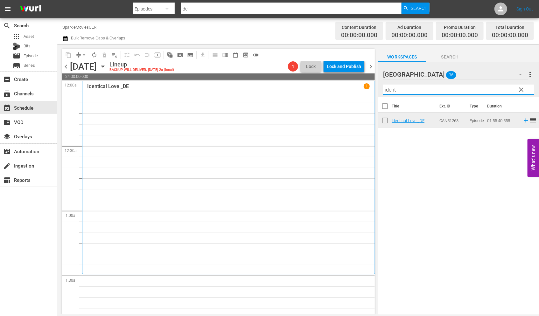
drag, startPoint x: 395, startPoint y: 87, endPoint x: 331, endPoint y: 87, distance: 63.6
click at [331, 87] on div "content_copy compress arrow_drop_down autorenew_outlined delete_forever_outline…" at bounding box center [297, 179] width 481 height 271
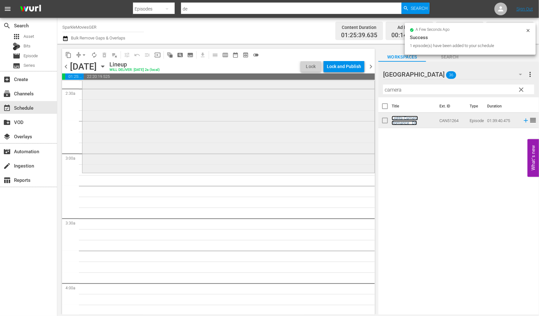
scroll to position [318, 0]
drag, startPoint x: 413, startPoint y: 90, endPoint x: 313, endPoint y: 83, distance: 99.7
click at [313, 83] on div "content_copy compress arrow_drop_down autorenew_outlined delete_forever_outline…" at bounding box center [297, 179] width 481 height 271
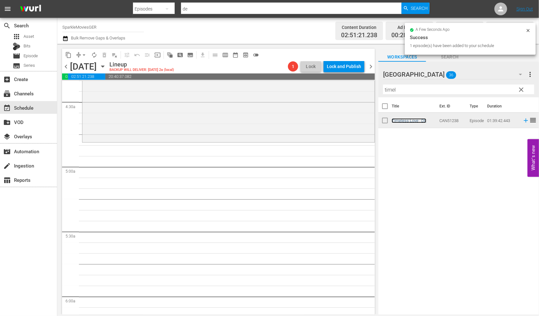
scroll to position [565, 0]
drag, startPoint x: 402, startPoint y: 89, endPoint x: 307, endPoint y: 88, distance: 95.4
click at [307, 88] on div "content_copy compress arrow_drop_down autorenew_outlined delete_forever_outline…" at bounding box center [297, 179] width 481 height 271
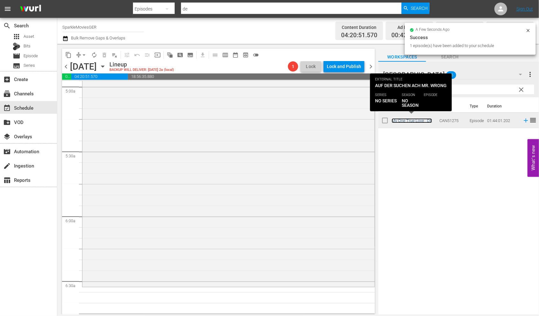
scroll to position [777, 0]
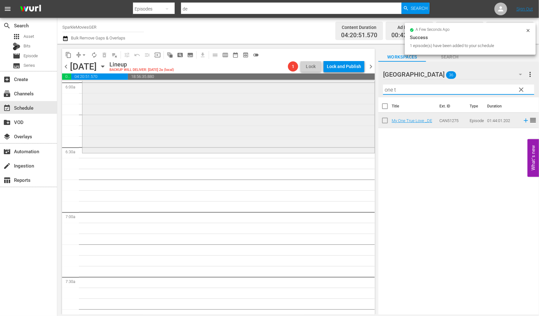
drag, startPoint x: 405, startPoint y: 89, endPoint x: 300, endPoint y: 91, distance: 104.3
click at [300, 91] on div "content_copy compress arrow_drop_down autorenew_outlined delete_forever_outline…" at bounding box center [297, 179] width 481 height 271
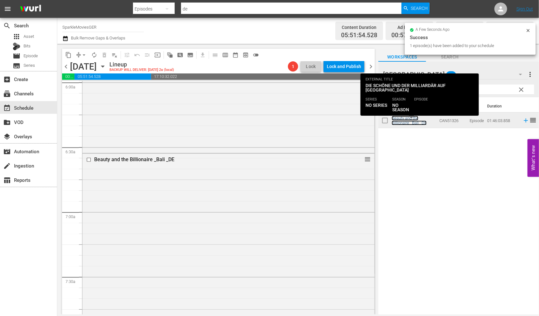
scroll to position [989, 0]
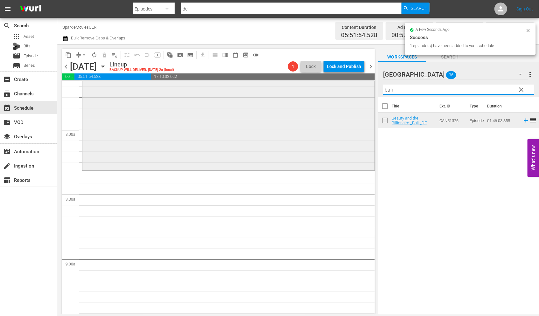
drag, startPoint x: 382, startPoint y: 89, endPoint x: 332, endPoint y: 89, distance: 49.9
click at [332, 89] on div "content_copy compress arrow_drop_down autorenew_outlined delete_forever_outline…" at bounding box center [297, 179] width 481 height 271
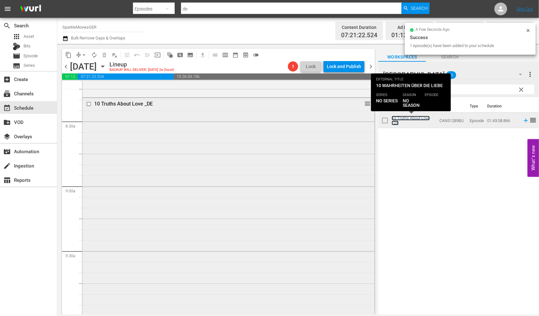
scroll to position [1201, 0]
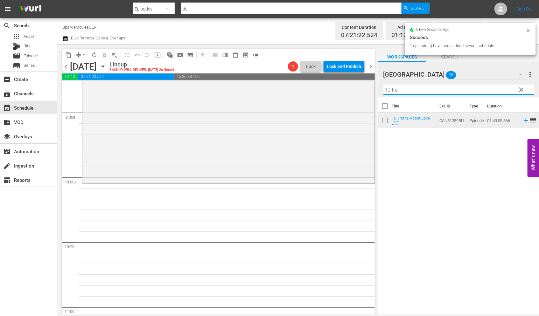
drag, startPoint x: 417, startPoint y: 93, endPoint x: 299, endPoint y: 78, distance: 118.6
click at [302, 80] on div "content_copy compress arrow_drop_down autorenew_outlined delete_forever_outline…" at bounding box center [297, 179] width 481 height 271
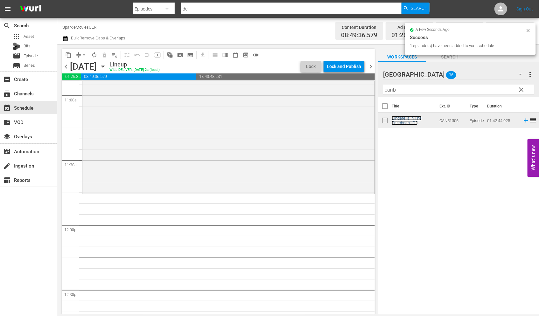
scroll to position [1413, 0]
drag, startPoint x: 420, startPoint y: 94, endPoint x: 329, endPoint y: 93, distance: 90.9
click at [330, 93] on div "content_copy compress arrow_drop_down autorenew_outlined delete_forever_outline…" at bounding box center [297, 179] width 481 height 271
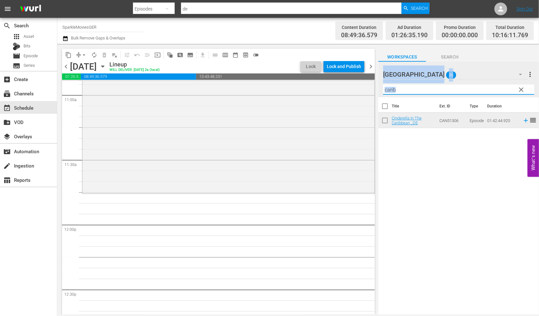
drag, startPoint x: 419, startPoint y: 89, endPoint x: 409, endPoint y: 89, distance: 10.5
click at [419, 89] on input "carib" at bounding box center [458, 90] width 151 height 10
drag, startPoint x: 408, startPoint y: 88, endPoint x: 379, endPoint y: 88, distance: 29.3
click at [379, 88] on div "[GEOGRAPHIC_DATA] 36 [GEOGRAPHIC_DATA] more_vert clear Filter by Title carib" at bounding box center [458, 80] width 161 height 36
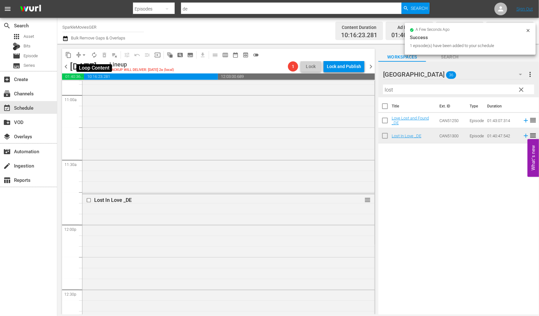
click at [94, 55] on span "autorenew_outlined" at bounding box center [94, 55] width 6 height 6
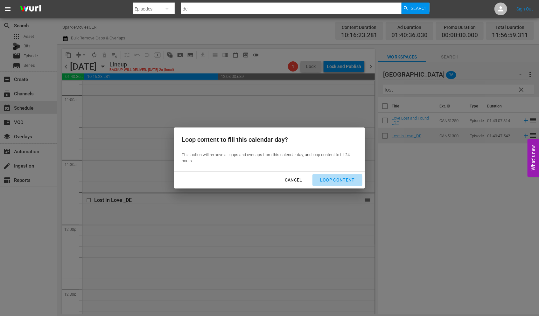
drag, startPoint x: 338, startPoint y: 181, endPoint x: 350, endPoint y: 191, distance: 16.2
click at [338, 181] on div "Loop Content" at bounding box center [337, 180] width 45 height 8
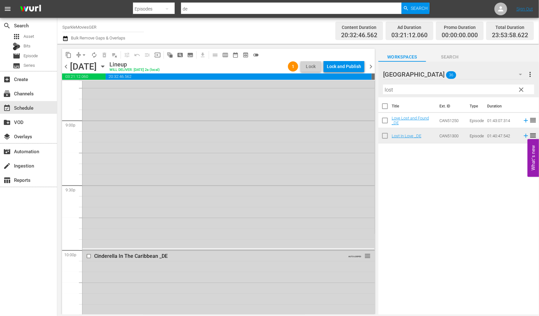
scroll to position [2897, 0]
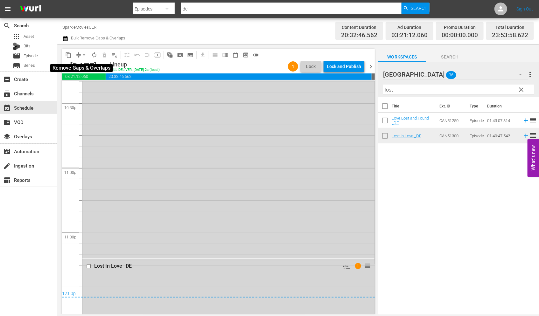
click at [83, 57] on span "arrow_drop_down" at bounding box center [84, 55] width 6 height 6
click at [95, 89] on li "Align to End of Previous Day" at bounding box center [84, 88] width 67 height 10
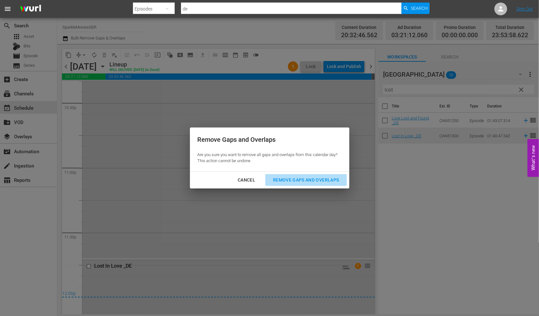
click at [299, 178] on div "Remove Gaps and Overlaps" at bounding box center [306, 180] width 76 height 8
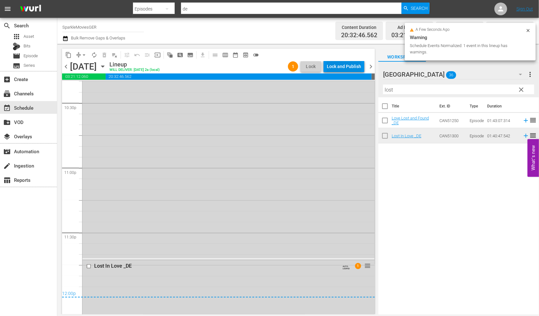
click at [339, 67] on div "Lock and Publish" at bounding box center [344, 66] width 34 height 11
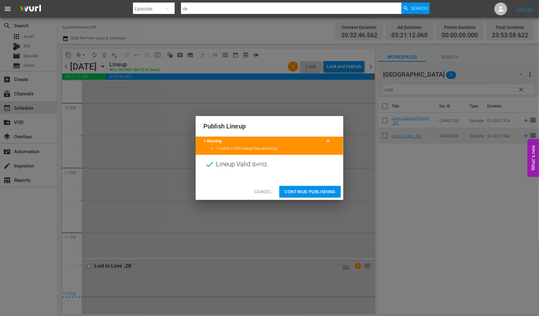
click at [312, 190] on span "Continue Publishing" at bounding box center [309, 192] width 51 height 8
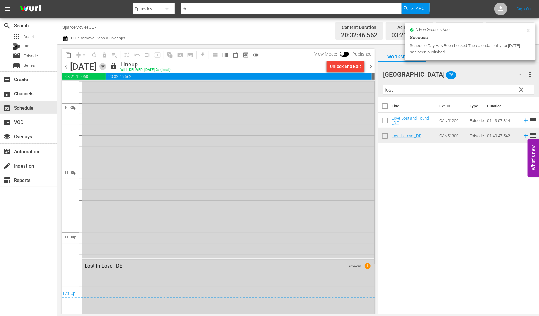
click at [104, 66] on icon "button" at bounding box center [102, 67] width 3 height 2
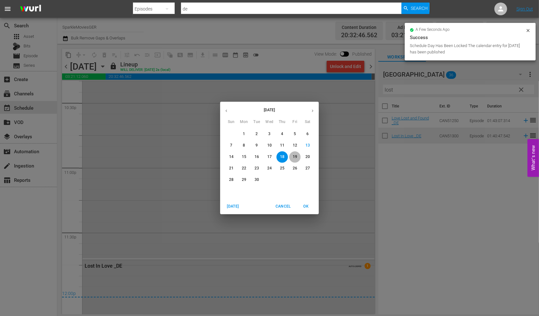
click at [297, 156] on span "19" at bounding box center [294, 156] width 11 height 5
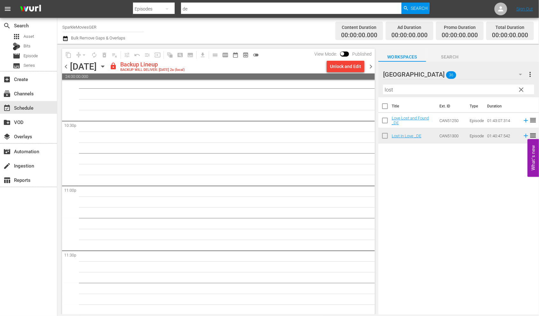
scroll to position [2880, 0]
click at [343, 67] on div "Unlock and Edit" at bounding box center [345, 66] width 31 height 11
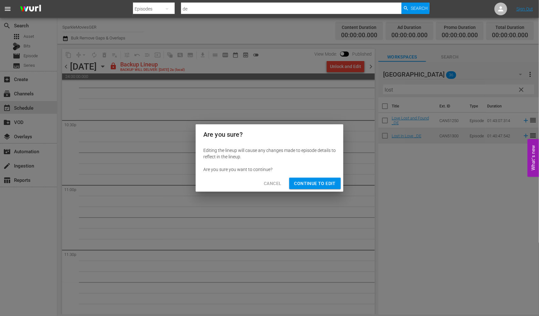
click at [318, 182] on span "Continue to Edit" at bounding box center [314, 184] width 41 height 8
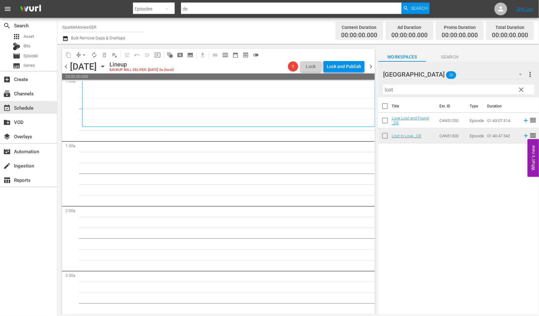
scroll to position [0, 0]
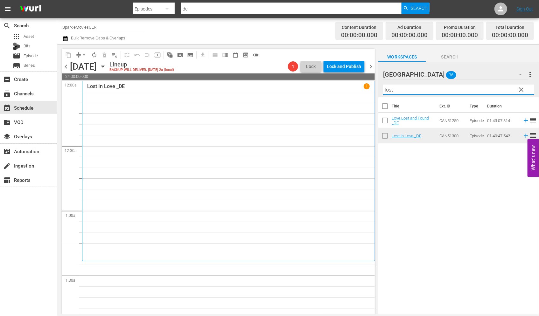
drag, startPoint x: 399, startPoint y: 89, endPoint x: 301, endPoint y: 89, distance: 97.9
click at [308, 89] on div "content_copy compress arrow_drop_down autorenew_outlined delete_forever_outline…" at bounding box center [297, 179] width 481 height 271
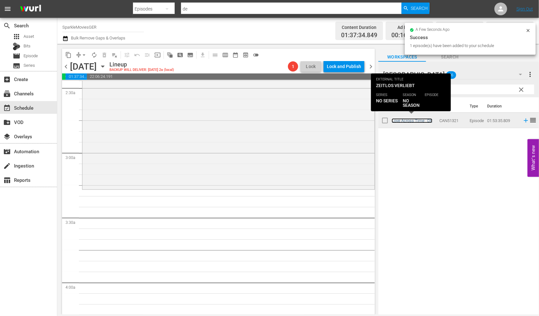
scroll to position [318, 0]
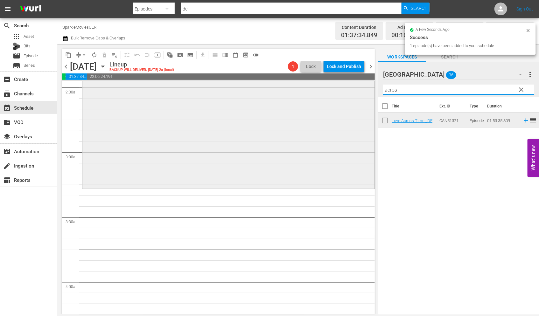
drag, startPoint x: 397, startPoint y: 88, endPoint x: 352, endPoint y: 88, distance: 45.5
click at [352, 88] on div "content_copy compress arrow_drop_down autorenew_outlined delete_forever_outline…" at bounding box center [297, 179] width 481 height 271
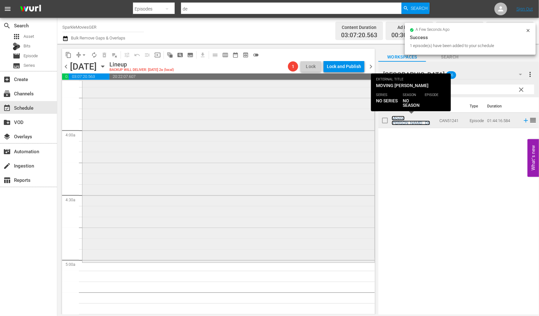
scroll to position [494, 0]
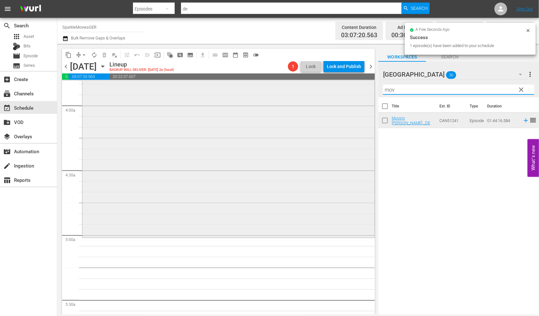
drag, startPoint x: 418, startPoint y: 90, endPoint x: 351, endPoint y: 93, distance: 67.1
click at [351, 93] on div "content_copy compress arrow_drop_down autorenew_outlined delete_forever_outline…" at bounding box center [297, 179] width 481 height 271
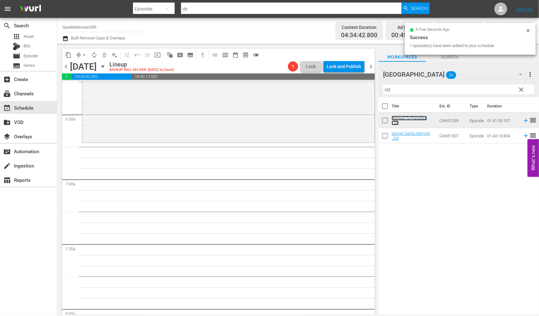
scroll to position [812, 0]
drag, startPoint x: 409, startPoint y: 91, endPoint x: 345, endPoint y: 88, distance: 64.0
click at [345, 88] on div "content_copy compress arrow_drop_down autorenew_outlined delete_forever_outline…" at bounding box center [297, 179] width 481 height 271
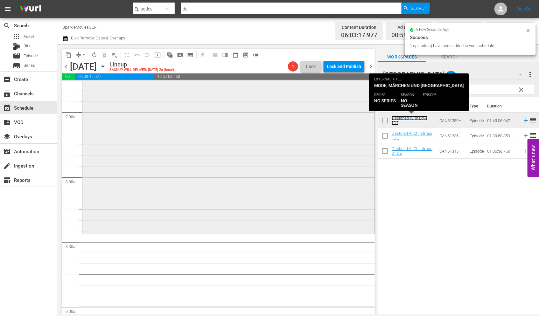
scroll to position [954, 0]
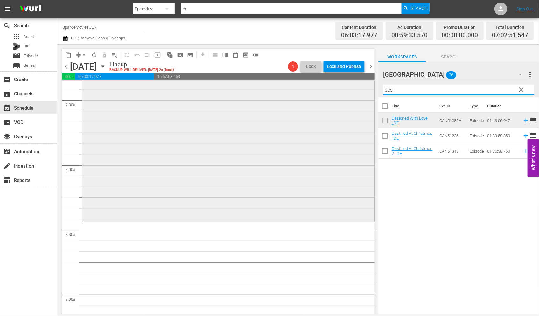
click at [357, 87] on div "content_copy compress arrow_drop_down autorenew_outlined delete_forever_outline…" at bounding box center [297, 179] width 481 height 271
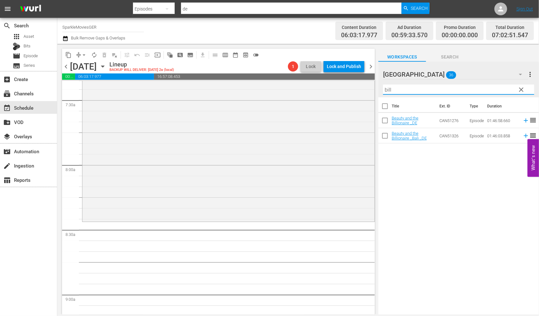
click at [431, 201] on div "Title Ext. ID Type Duration Beauty and the Billionaire _DE CAN51276 Episode 01:…" at bounding box center [458, 206] width 161 height 218
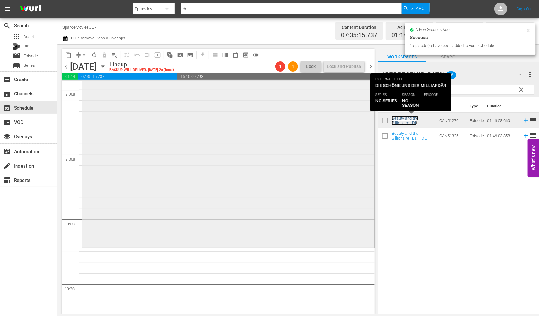
scroll to position [1166, 0]
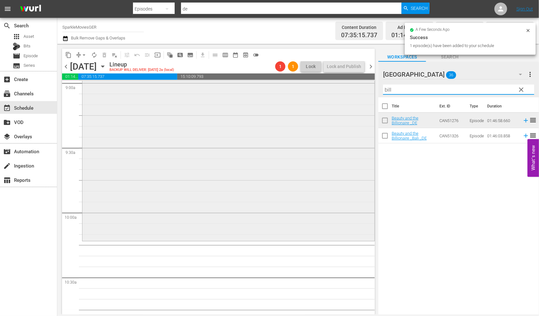
drag, startPoint x: 400, startPoint y: 90, endPoint x: 363, endPoint y: 90, distance: 37.2
click at [363, 90] on div "content_copy compress arrow_drop_down autorenew_outlined delete_forever_outline…" at bounding box center [297, 179] width 481 height 271
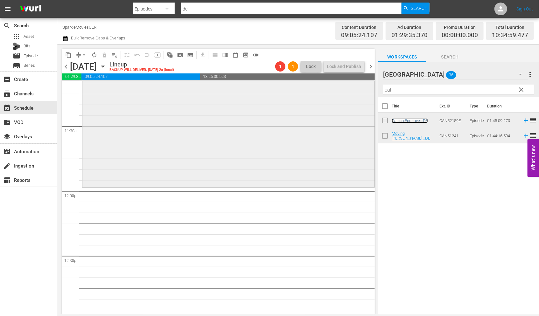
scroll to position [1448, 0]
drag, startPoint x: 407, startPoint y: 90, endPoint x: 371, endPoint y: 88, distance: 36.0
click at [371, 88] on div "content_copy compress arrow_drop_down autorenew_outlined delete_forever_outline…" at bounding box center [297, 179] width 481 height 271
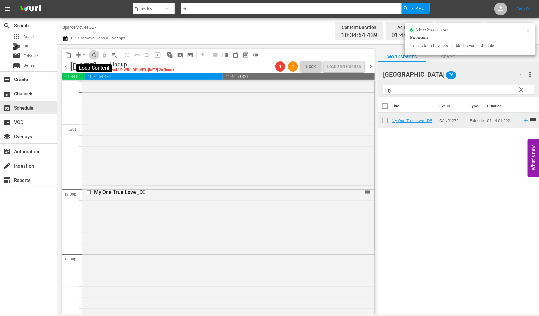
click at [94, 54] on span "autorenew_outlined" at bounding box center [94, 55] width 6 height 6
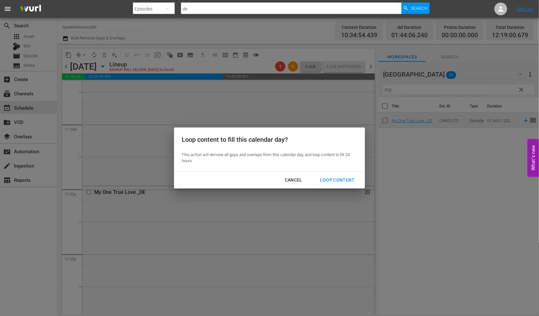
drag, startPoint x: 338, startPoint y: 178, endPoint x: 358, endPoint y: 194, distance: 25.5
click at [338, 178] on div "Loop Content" at bounding box center [337, 180] width 45 height 8
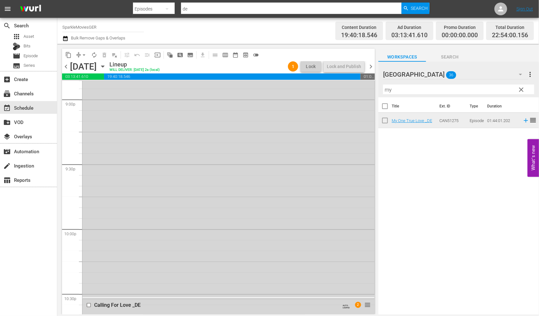
scroll to position [2494, 0]
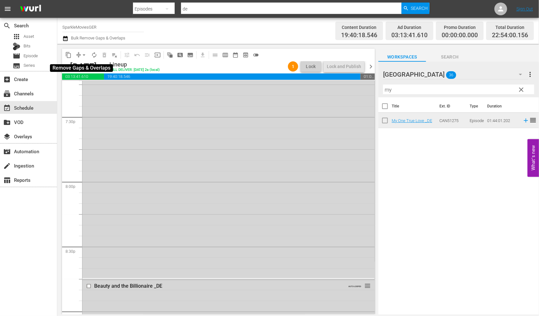
drag, startPoint x: 83, startPoint y: 54, endPoint x: 84, endPoint y: 59, distance: 4.9
click at [83, 54] on span "arrow_drop_down" at bounding box center [84, 55] width 6 height 6
click at [94, 86] on li "Align to End of Previous Day" at bounding box center [84, 88] width 67 height 10
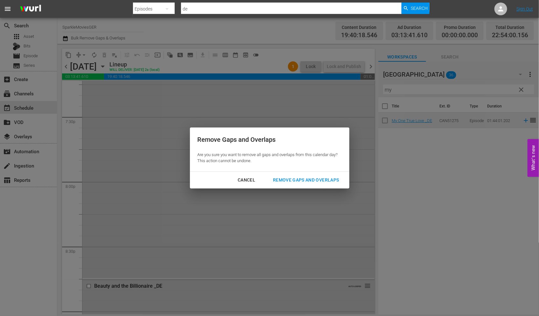
click at [326, 178] on div "Remove Gaps and Overlaps" at bounding box center [306, 180] width 76 height 8
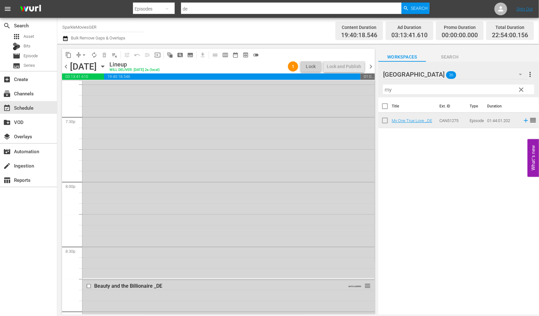
click at [106, 67] on icon "button" at bounding box center [102, 66] width 7 height 7
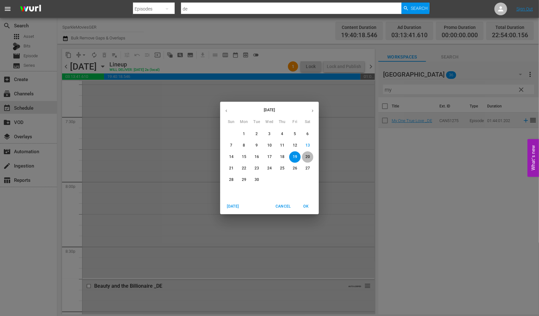
click at [306, 157] on p "20" at bounding box center [307, 156] width 4 height 5
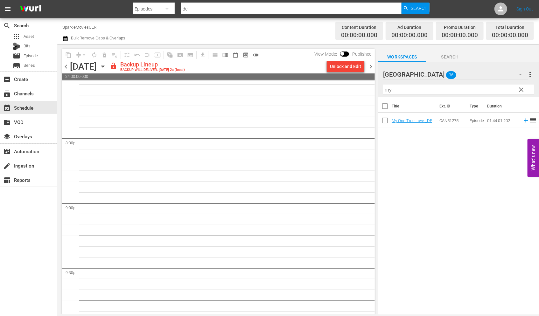
scroll to position [2591, 0]
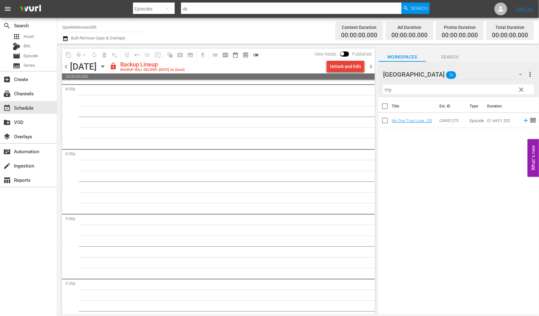
click at [334, 66] on div "Unlock and Edit" at bounding box center [345, 66] width 31 height 11
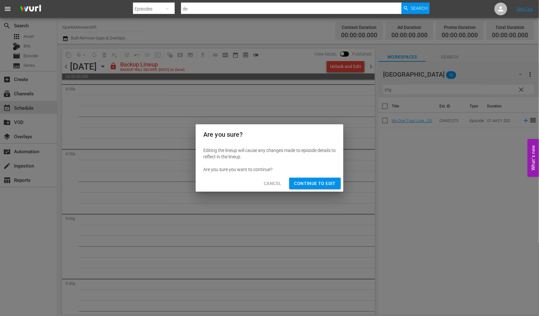
drag, startPoint x: 320, startPoint y: 185, endPoint x: 343, endPoint y: 216, distance: 38.1
click at [320, 185] on span "Continue to Edit" at bounding box center [314, 184] width 41 height 8
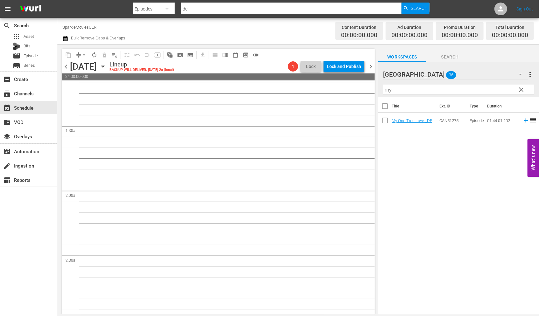
scroll to position [0, 0]
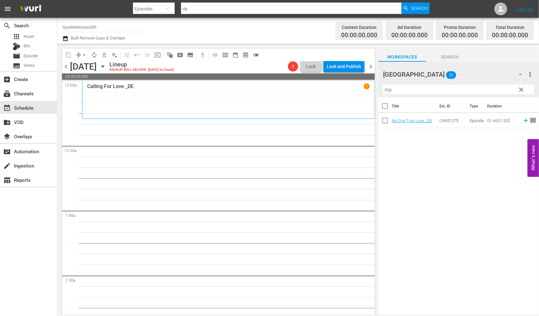
drag, startPoint x: 396, startPoint y: 91, endPoint x: 329, endPoint y: 93, distance: 67.4
click at [329, 93] on div "content_copy compress arrow_drop_down autorenew_outlined delete_forever_outline…" at bounding box center [297, 179] width 481 height 271
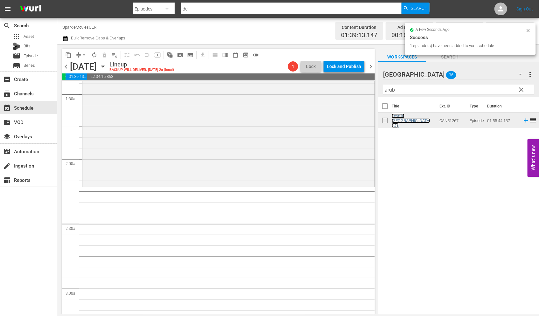
scroll to position [212, 0]
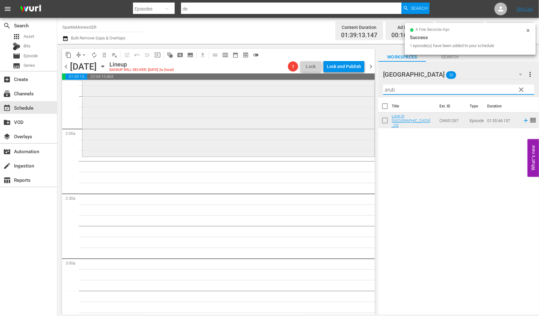
drag, startPoint x: 409, startPoint y: 88, endPoint x: 326, endPoint y: 88, distance: 82.3
click at [326, 88] on div "content_copy compress arrow_drop_down autorenew_outlined delete_forever_outline…" at bounding box center [297, 179] width 481 height 271
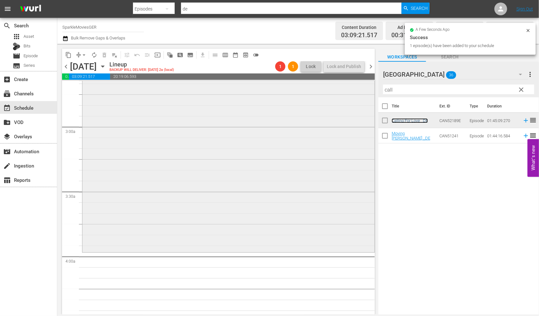
scroll to position [247, 0]
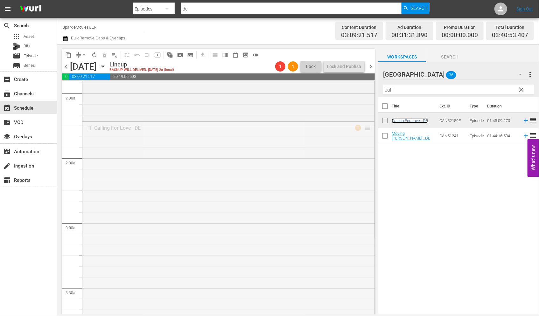
drag, startPoint x: 361, startPoint y: 127, endPoint x: 360, endPoint y: 172, distance: 44.8
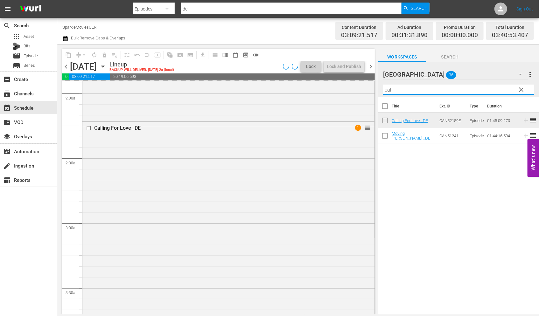
drag, startPoint x: 404, startPoint y: 89, endPoint x: 373, endPoint y: 91, distance: 31.5
click at [373, 91] on div "content_copy compress arrow_drop_down autorenew_outlined delete_forever_outline…" at bounding box center [297, 179] width 481 height 271
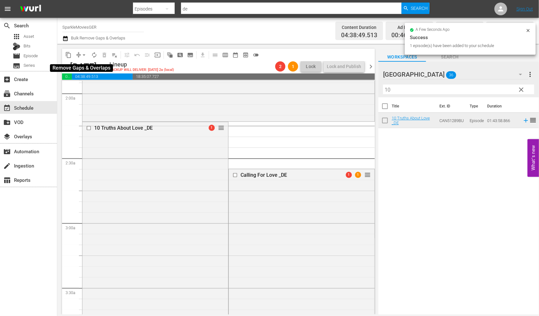
click at [85, 55] on span "arrow_drop_down" at bounding box center [84, 55] width 6 height 6
click at [89, 86] on li "Align to End of Previous Day" at bounding box center [84, 88] width 67 height 10
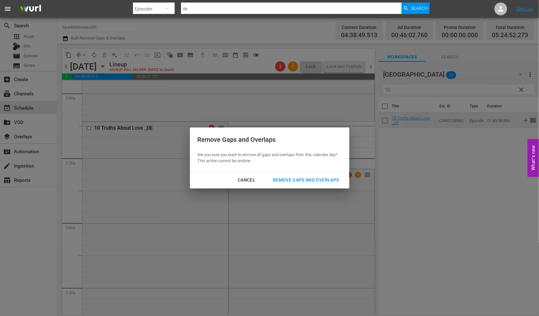
click at [303, 177] on div "Remove Gaps and Overlaps" at bounding box center [306, 180] width 76 height 8
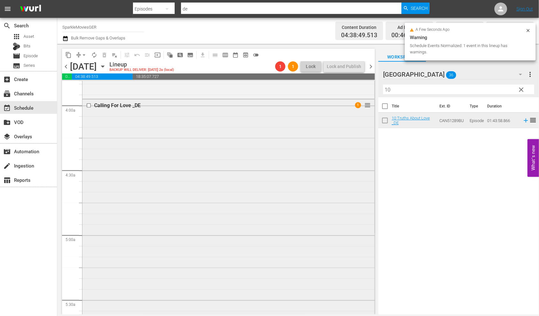
scroll to position [600, 0]
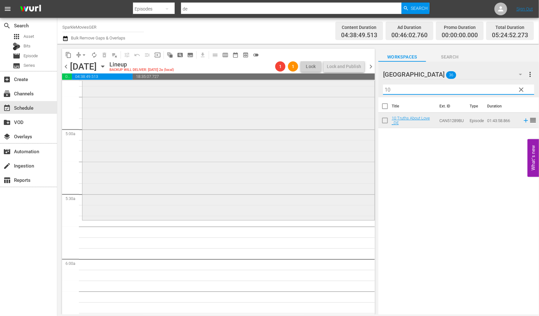
drag, startPoint x: 406, startPoint y: 90, endPoint x: 351, endPoint y: 88, distance: 55.1
click at [351, 88] on div "content_copy compress arrow_drop_down autorenew_outlined delete_forever_outline…" at bounding box center [297, 179] width 481 height 271
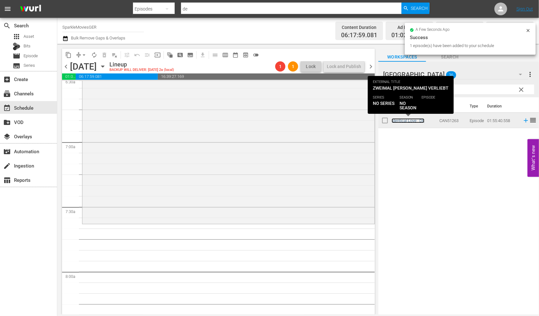
scroll to position [848, 0]
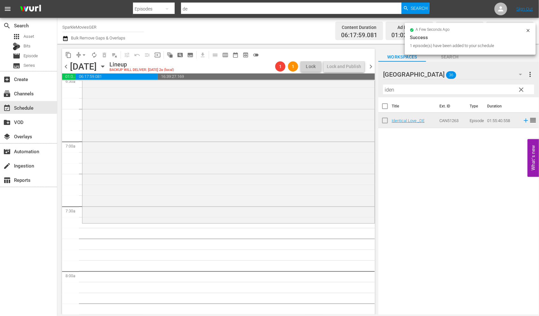
click at [361, 85] on div "content_copy compress arrow_drop_down autorenew_outlined delete_forever_outline…" at bounding box center [297, 179] width 481 height 271
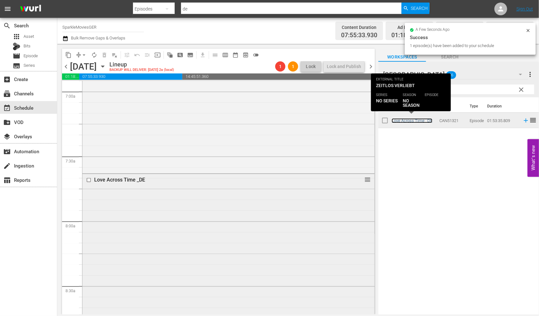
scroll to position [1024, 0]
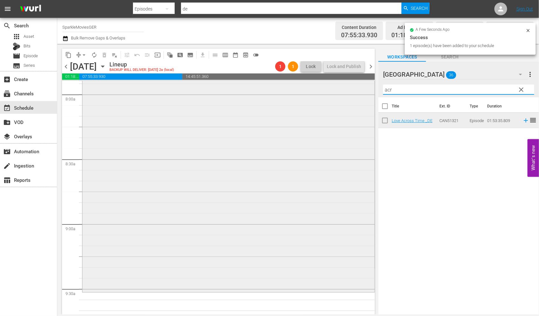
drag, startPoint x: 401, startPoint y: 88, endPoint x: 351, endPoint y: 86, distance: 50.3
click at [354, 85] on div "content_copy compress arrow_drop_down autorenew_outlined delete_forever_outline…" at bounding box center [297, 179] width 481 height 271
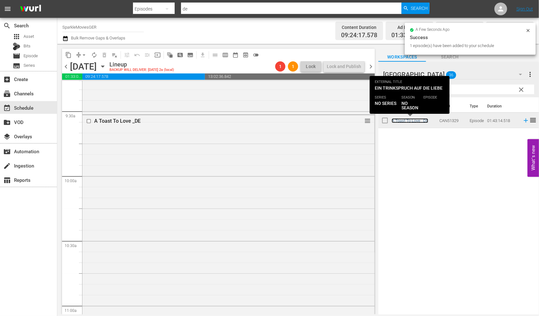
scroll to position [1342, 0]
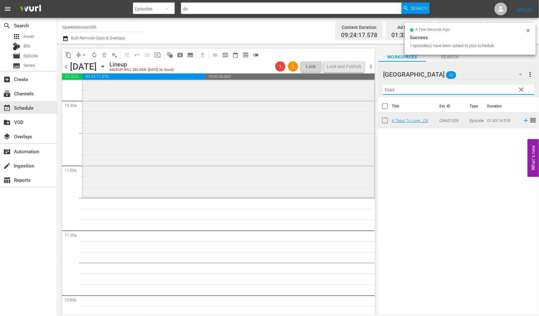
drag, startPoint x: 402, startPoint y: 93, endPoint x: 366, endPoint y: 88, distance: 35.5
click at [366, 88] on div "content_copy compress arrow_drop_down autorenew_outlined delete_forever_outline…" at bounding box center [297, 179] width 481 height 271
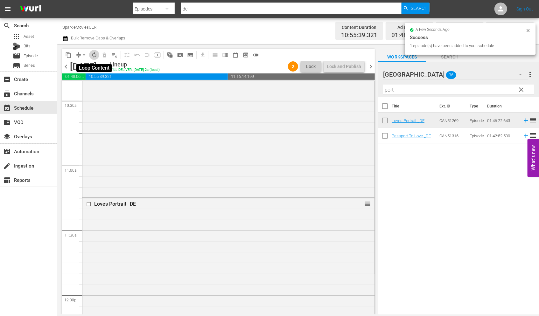
click at [96, 57] on span "autorenew_outlined" at bounding box center [94, 55] width 6 height 6
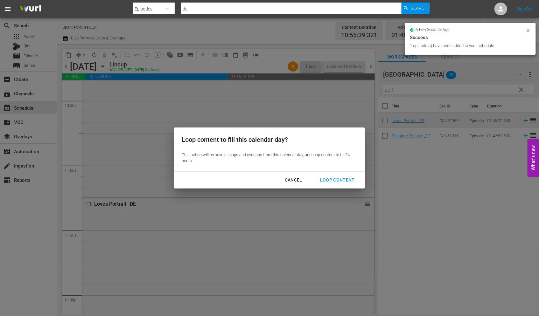
drag, startPoint x: 341, startPoint y: 179, endPoint x: 360, endPoint y: 184, distance: 19.0
click at [342, 179] on div "Loop Content" at bounding box center [337, 180] width 45 height 8
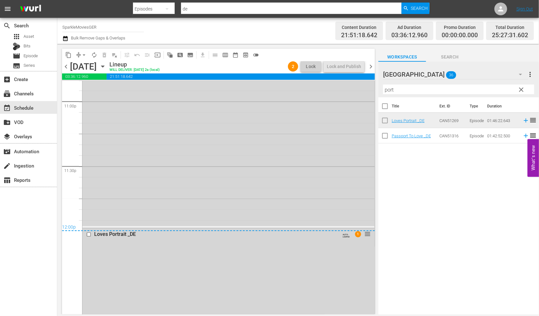
scroll to position [3003, 0]
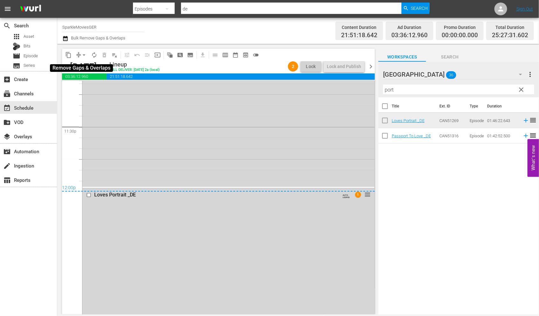
click at [84, 54] on span "arrow_drop_down" at bounding box center [84, 55] width 6 height 6
click at [97, 88] on li "Align to End of Previous Day" at bounding box center [84, 88] width 67 height 10
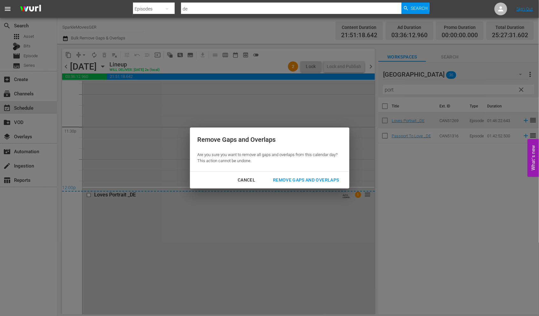
click at [320, 177] on div "Remove Gaps and Overlaps" at bounding box center [306, 180] width 76 height 8
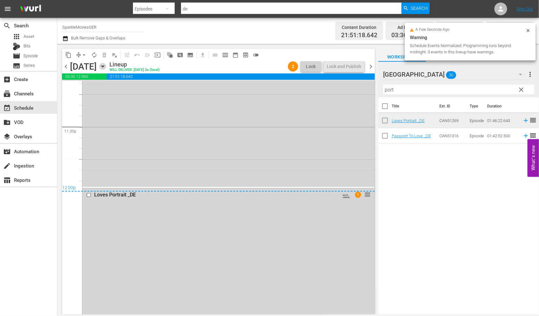
click at [104, 66] on icon "button" at bounding box center [102, 67] width 3 height 2
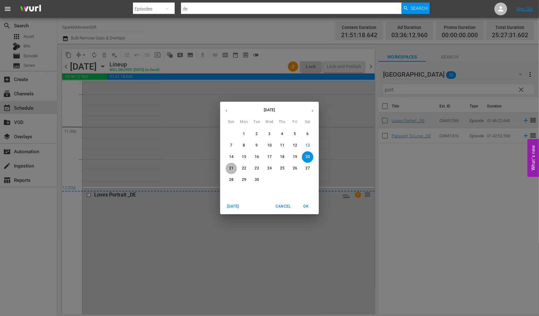
click at [230, 168] on p "21" at bounding box center [231, 168] width 4 height 5
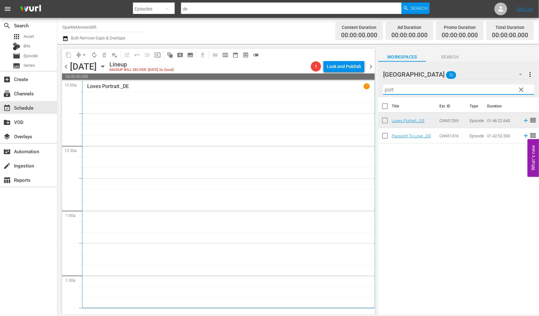
drag, startPoint x: 399, startPoint y: 91, endPoint x: 257, endPoint y: 72, distance: 143.4
click at [257, 72] on div "content_copy compress arrow_drop_down autorenew_outlined delete_forever_outline…" at bounding box center [297, 179] width 481 height 271
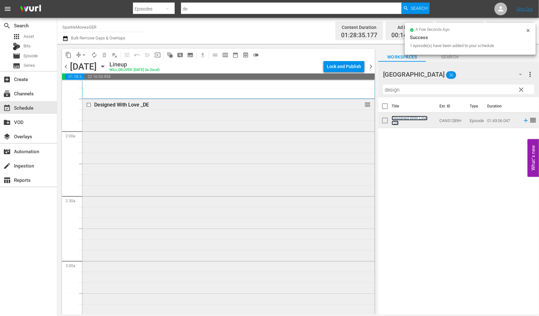
scroll to position [353, 0]
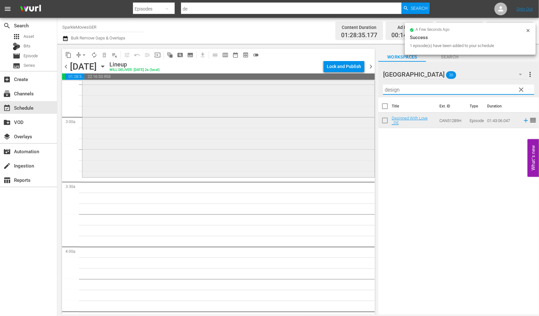
drag, startPoint x: 410, startPoint y: 91, endPoint x: 273, endPoint y: 94, distance: 136.1
click at [279, 93] on div "content_copy compress arrow_drop_down autorenew_outlined delete_forever_outline…" at bounding box center [297, 179] width 481 height 271
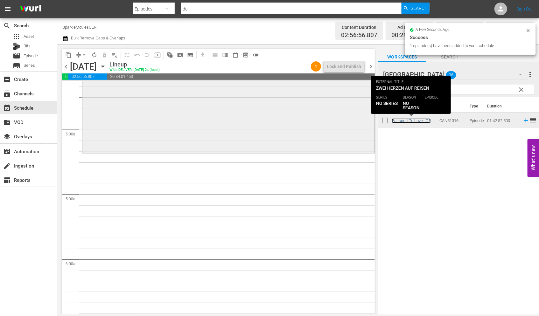
scroll to position [600, 0]
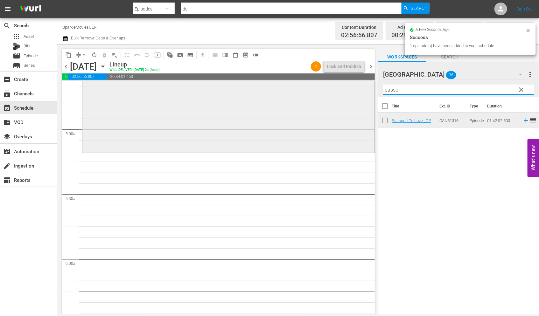
drag, startPoint x: 407, startPoint y: 90, endPoint x: 330, endPoint y: 89, distance: 77.0
click at [330, 89] on div "content_copy compress arrow_drop_down autorenew_outlined delete_forever_outline…" at bounding box center [297, 179] width 481 height 271
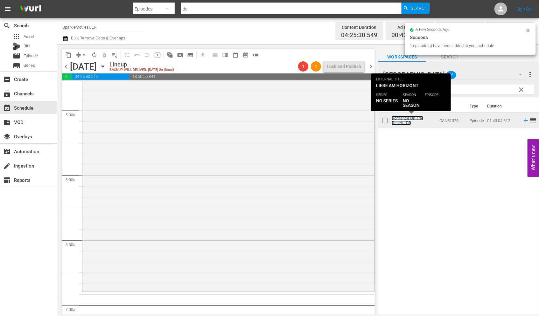
scroll to position [777, 0]
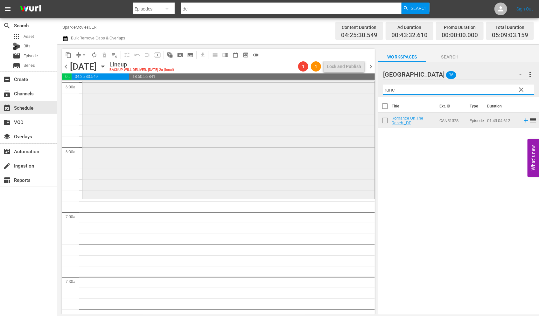
drag, startPoint x: 401, startPoint y: 90, endPoint x: 346, endPoint y: 89, distance: 55.0
click at [346, 89] on div "content_copy compress arrow_drop_down autorenew_outlined delete_forever_outline…" at bounding box center [297, 179] width 481 height 271
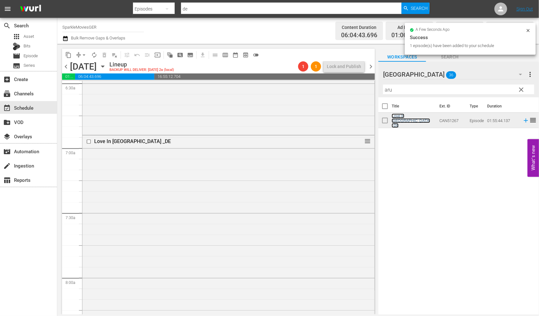
scroll to position [954, 0]
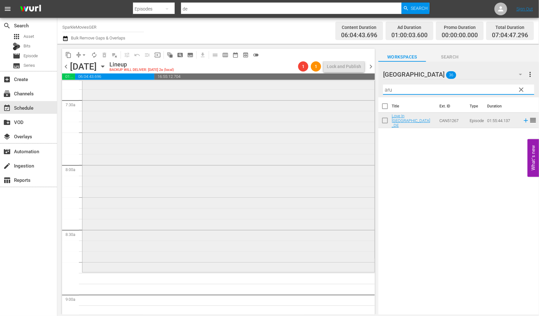
drag, startPoint x: 399, startPoint y: 93, endPoint x: 369, endPoint y: 92, distance: 30.2
click at [370, 92] on div "content_copy compress arrow_drop_down autorenew_outlined delete_forever_outline…" at bounding box center [297, 179] width 481 height 271
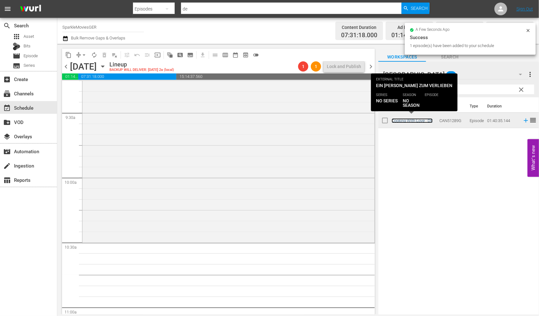
scroll to position [1201, 0]
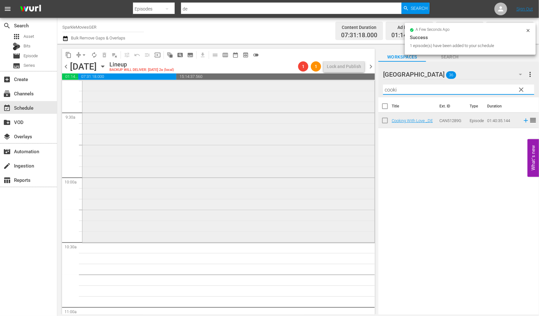
drag, startPoint x: 415, startPoint y: 92, endPoint x: 332, endPoint y: 87, distance: 82.8
click at [332, 88] on div "content_copy compress arrow_drop_down autorenew_outlined delete_forever_outline…" at bounding box center [297, 179] width 481 height 271
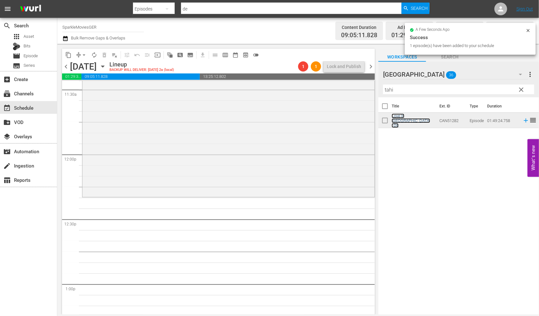
scroll to position [1484, 0]
drag, startPoint x: 400, startPoint y: 88, endPoint x: 312, endPoint y: 85, distance: 88.1
click at [312, 85] on div "content_copy compress arrow_drop_down autorenew_outlined delete_forever_outline…" at bounding box center [297, 179] width 481 height 271
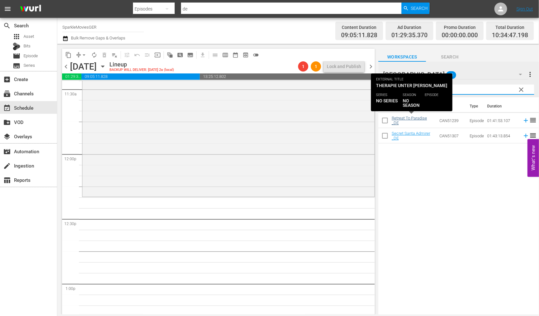
type input "ret"
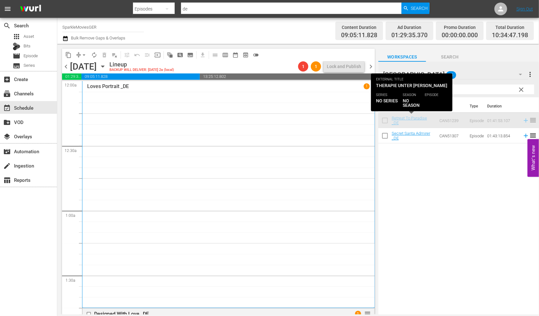
scroll to position [1484, 0]
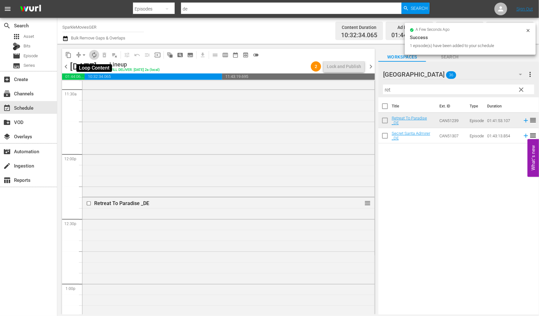
click at [96, 57] on span "autorenew_outlined" at bounding box center [94, 55] width 6 height 6
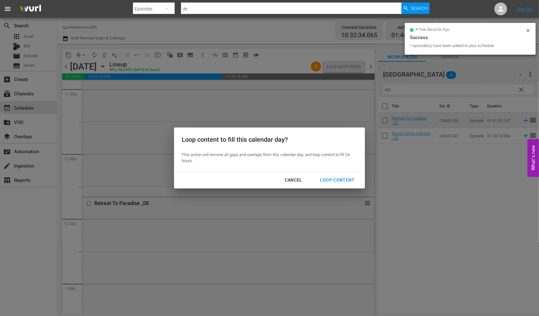
click at [335, 179] on div "Loop Content" at bounding box center [337, 180] width 45 height 8
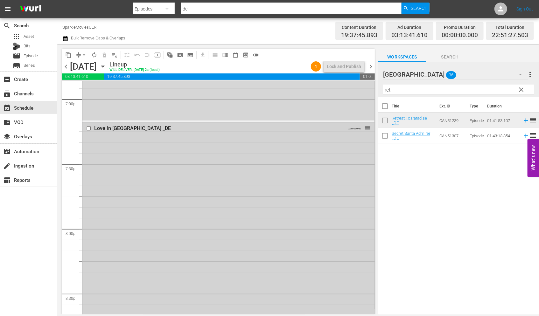
scroll to position [2437, 0]
click at [89, 138] on input "checkbox" at bounding box center [89, 137] width 7 height 5
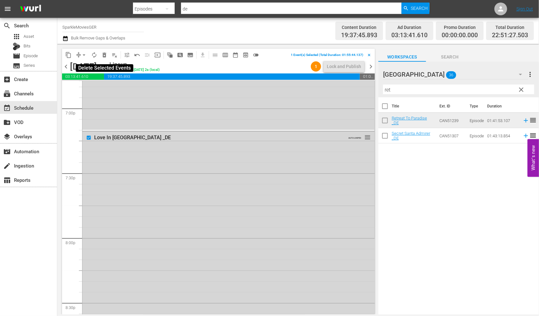
click at [103, 55] on span "delete_forever_outlined" at bounding box center [104, 55] width 6 height 6
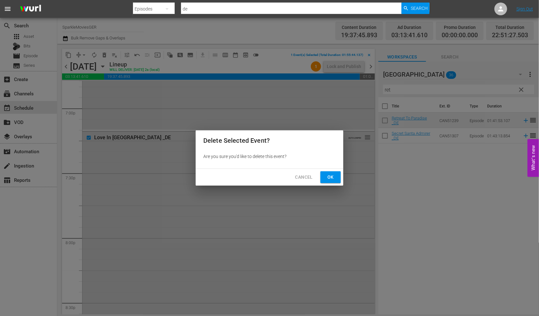
click at [329, 176] on span "Ok" at bounding box center [330, 177] width 10 height 8
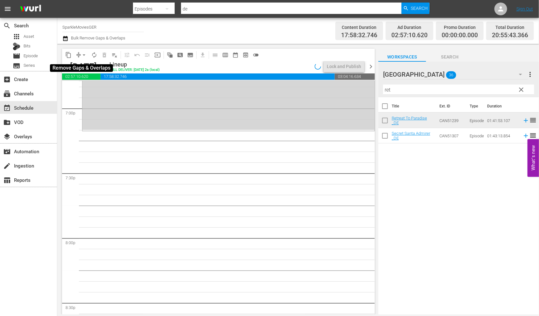
click at [84, 57] on span "arrow_drop_down" at bounding box center [84, 55] width 6 height 6
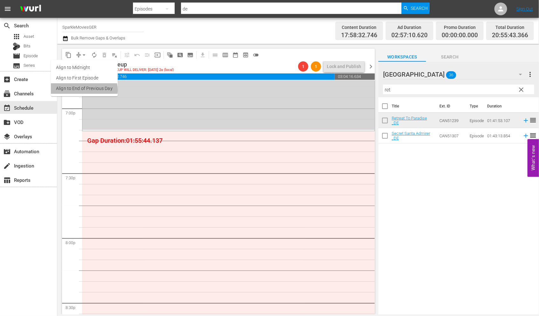
click at [83, 90] on li "Align to End of Previous Day" at bounding box center [84, 88] width 67 height 10
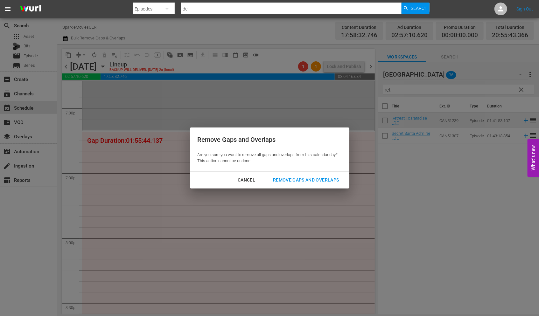
click at [322, 179] on div "Remove Gaps and Overlaps" at bounding box center [306, 180] width 76 height 8
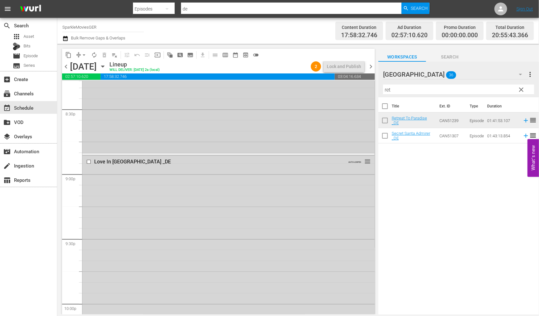
scroll to position [2649, 0]
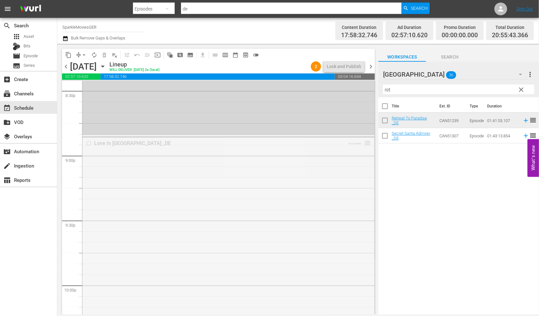
drag, startPoint x: 360, startPoint y: 143, endPoint x: 355, endPoint y: 179, distance: 36.3
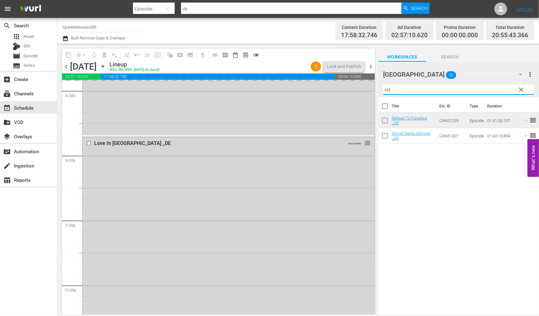
click at [353, 87] on div "content_copy compress arrow_drop_down autorenew_outlined delete_forever_outline…" at bounding box center [297, 179] width 481 height 271
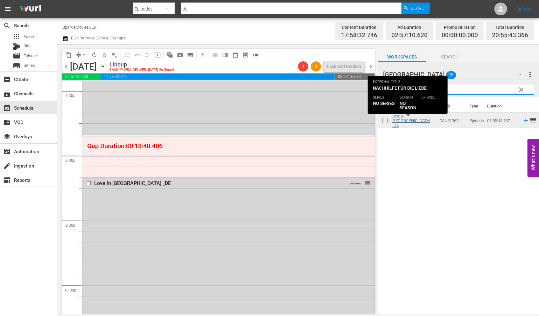
type input "aru"
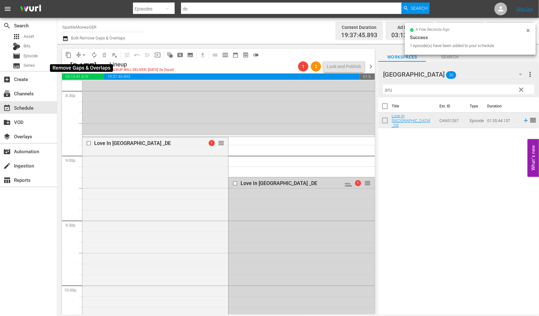
click at [83, 53] on span "arrow_drop_down" at bounding box center [84, 55] width 6 height 6
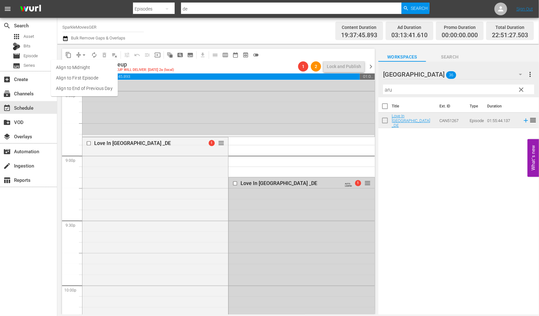
click at [88, 86] on li "Align to End of Previous Day" at bounding box center [84, 88] width 67 height 10
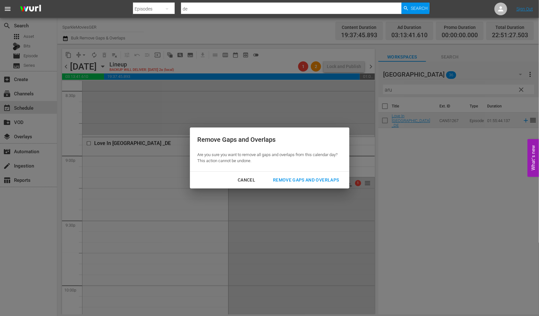
click at [310, 176] on div "Remove Gaps and Overlaps" at bounding box center [306, 180] width 76 height 8
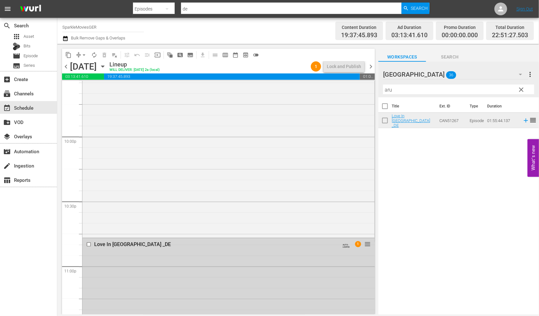
scroll to position [2746, 0]
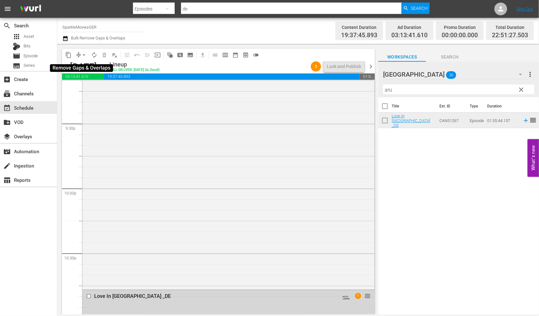
click at [81, 54] on span "arrow_drop_down" at bounding box center [84, 55] width 6 height 6
drag, startPoint x: 91, startPoint y: 89, endPoint x: 94, endPoint y: 90, distance: 3.6
click at [94, 90] on li "Align to End of Previous Day" at bounding box center [84, 88] width 67 height 10
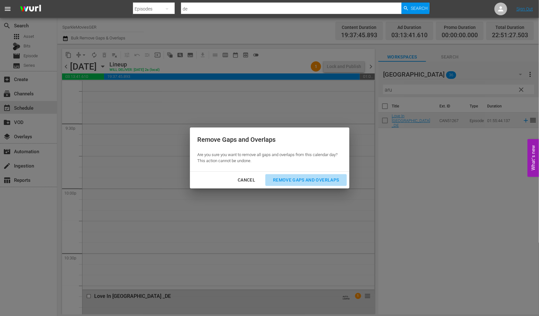
click at [321, 177] on div "Remove Gaps and Overlaps" at bounding box center [306, 180] width 76 height 8
